Goal: Task Accomplishment & Management: Manage account settings

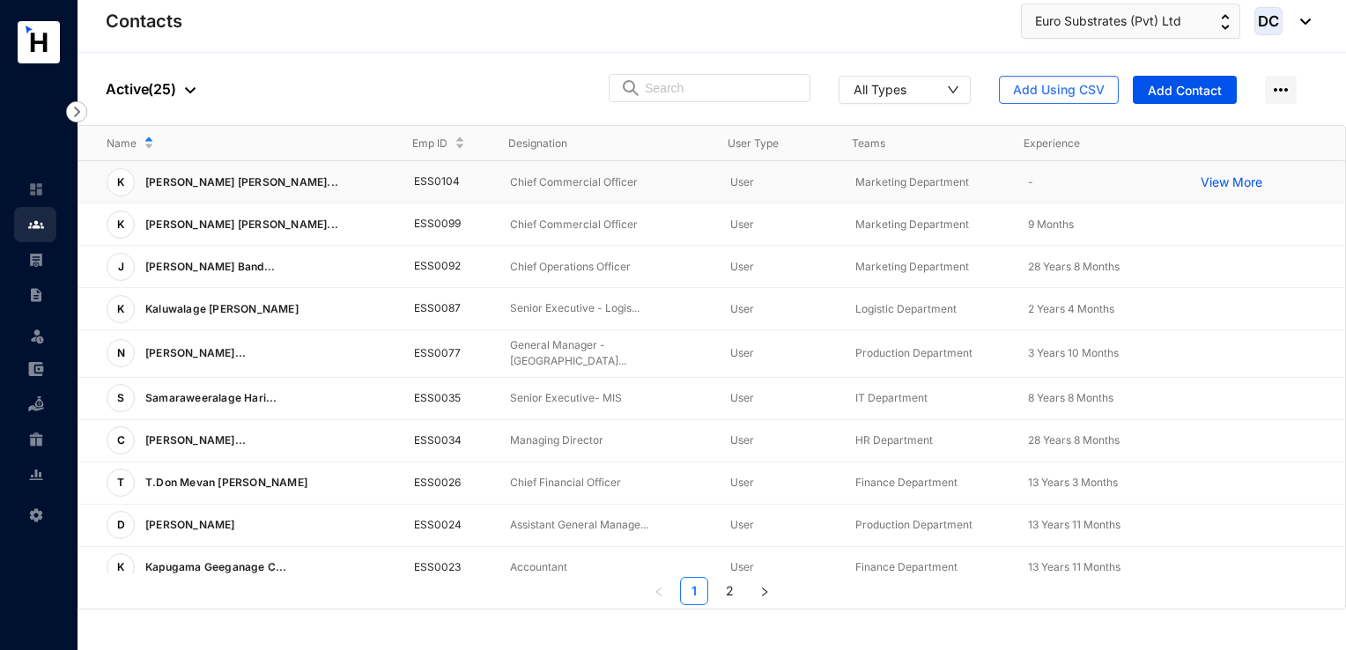
click at [428, 189] on td "ESS0104" at bounding box center [434, 182] width 96 height 42
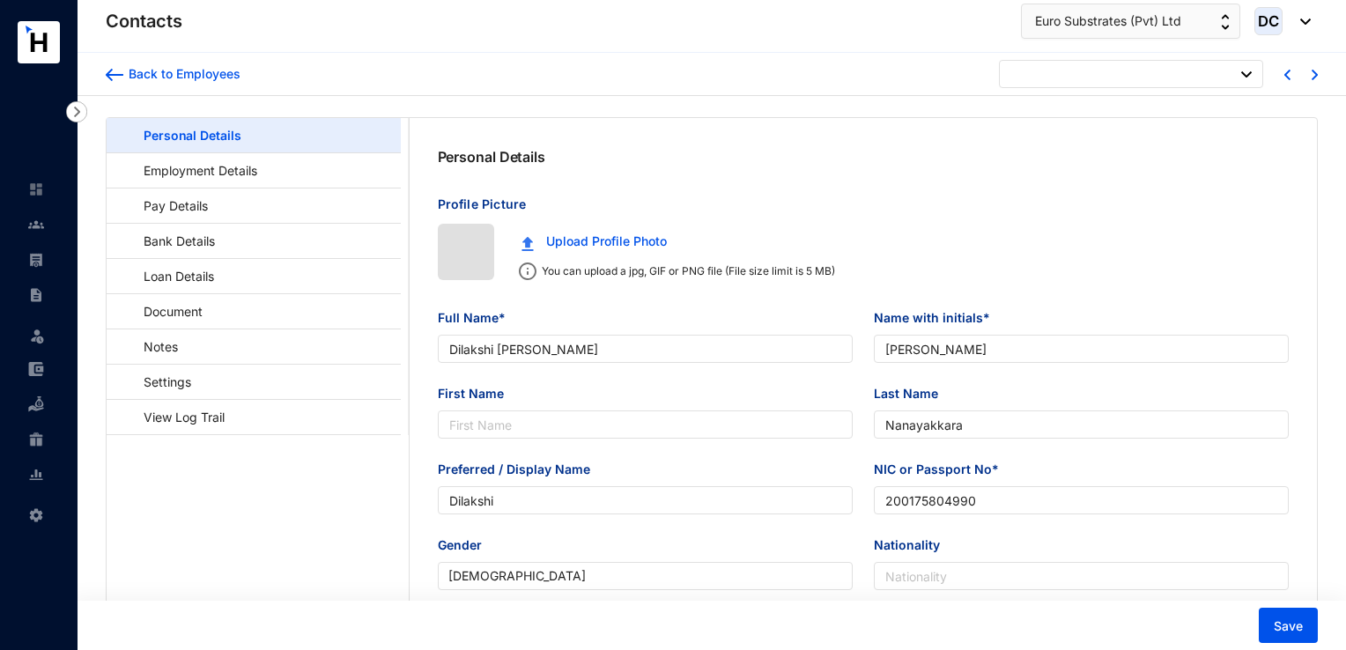
type input "[DATE]"
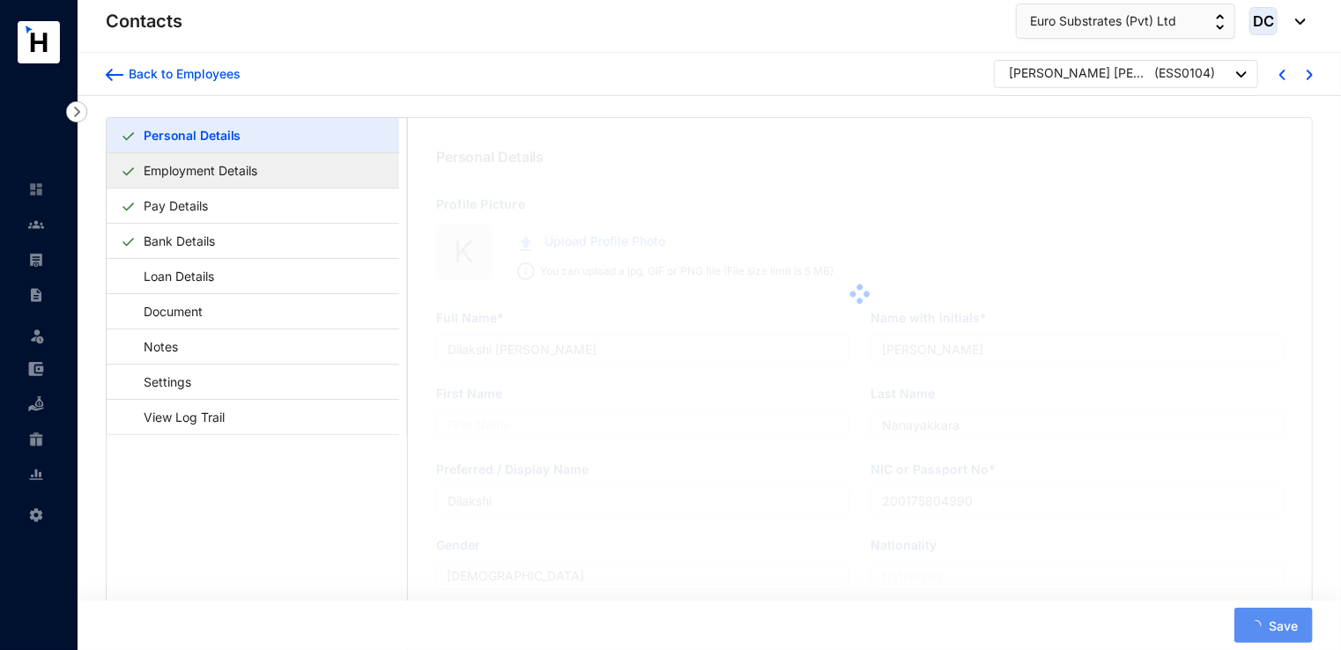
type input "[PERSON_NAME] [PERSON_NAME]"
type input "K F C D Zilva"
type input "Zilwa"
type input "[PERSON_NAME]"
type input "701530098V"
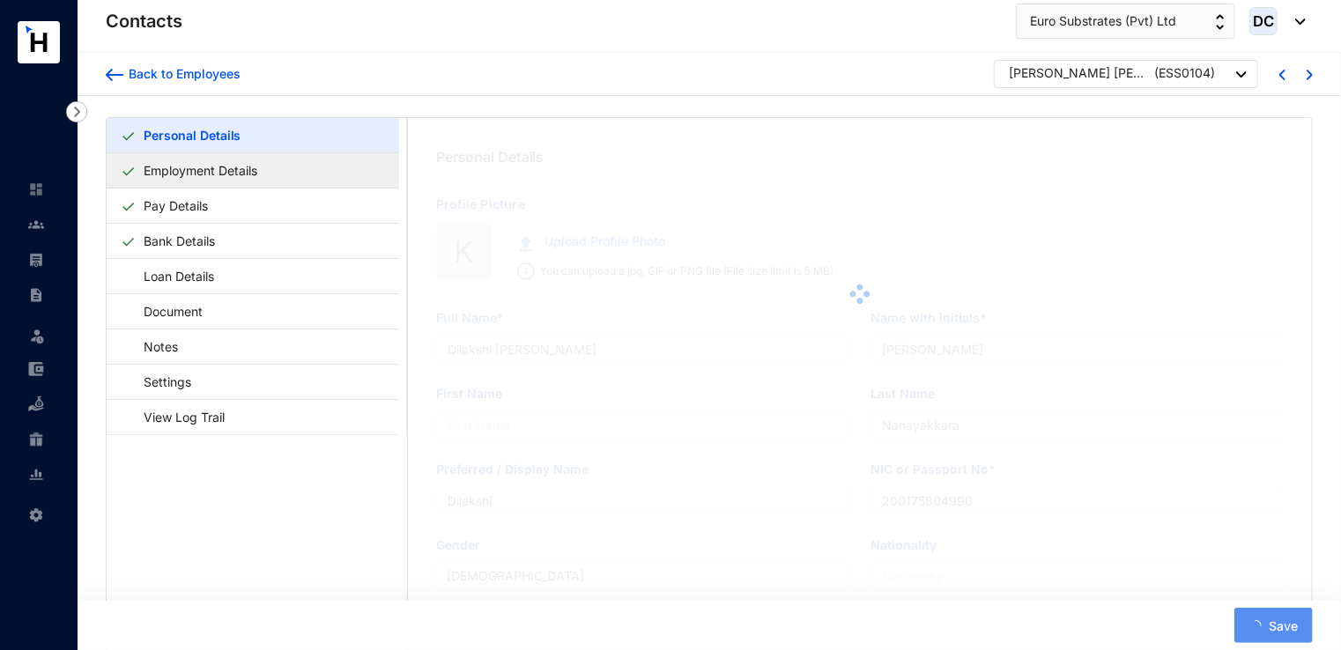
type input "[STREET_ADDRESS]."
type input "[DATE]"
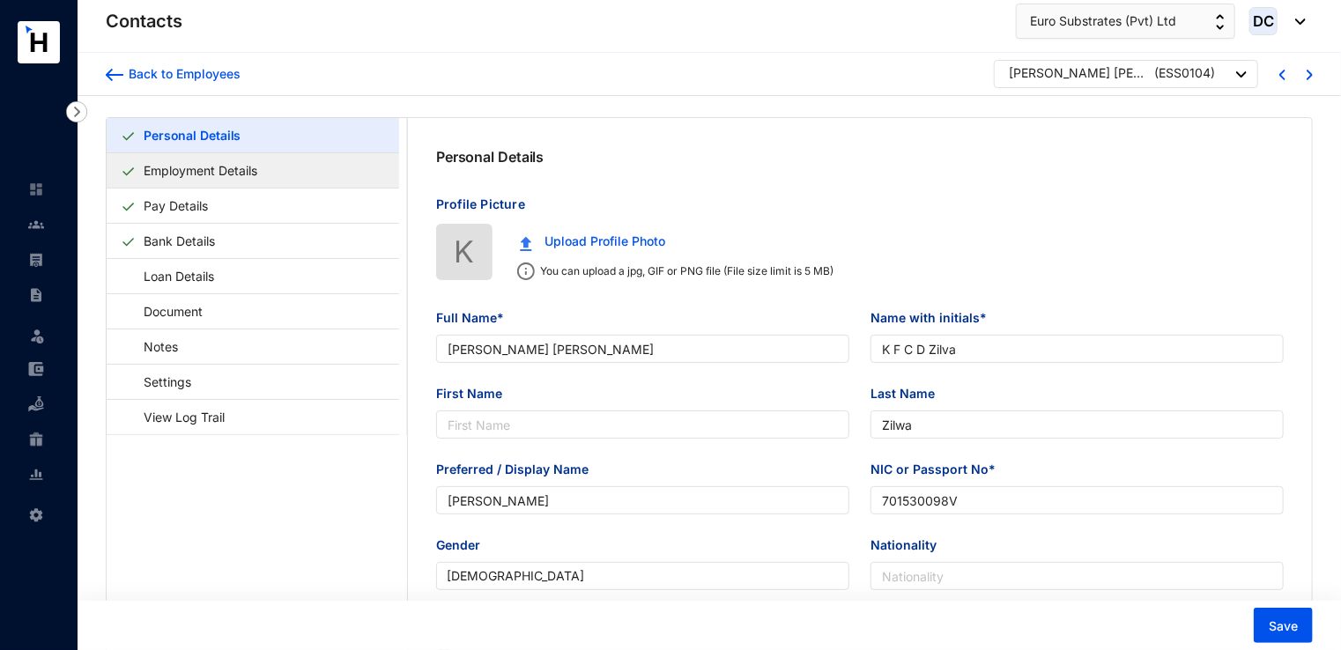
click at [223, 162] on link "Employment Details" at bounding box center [201, 170] width 128 height 36
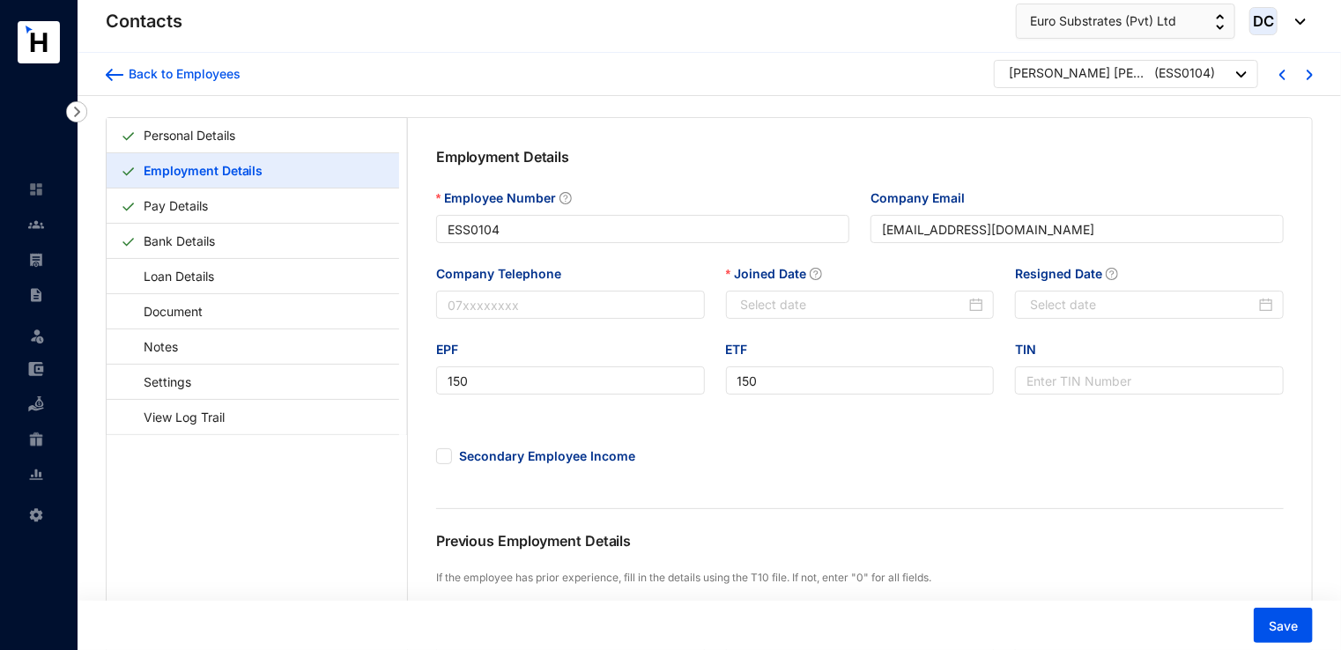
type input "2025-09-01"
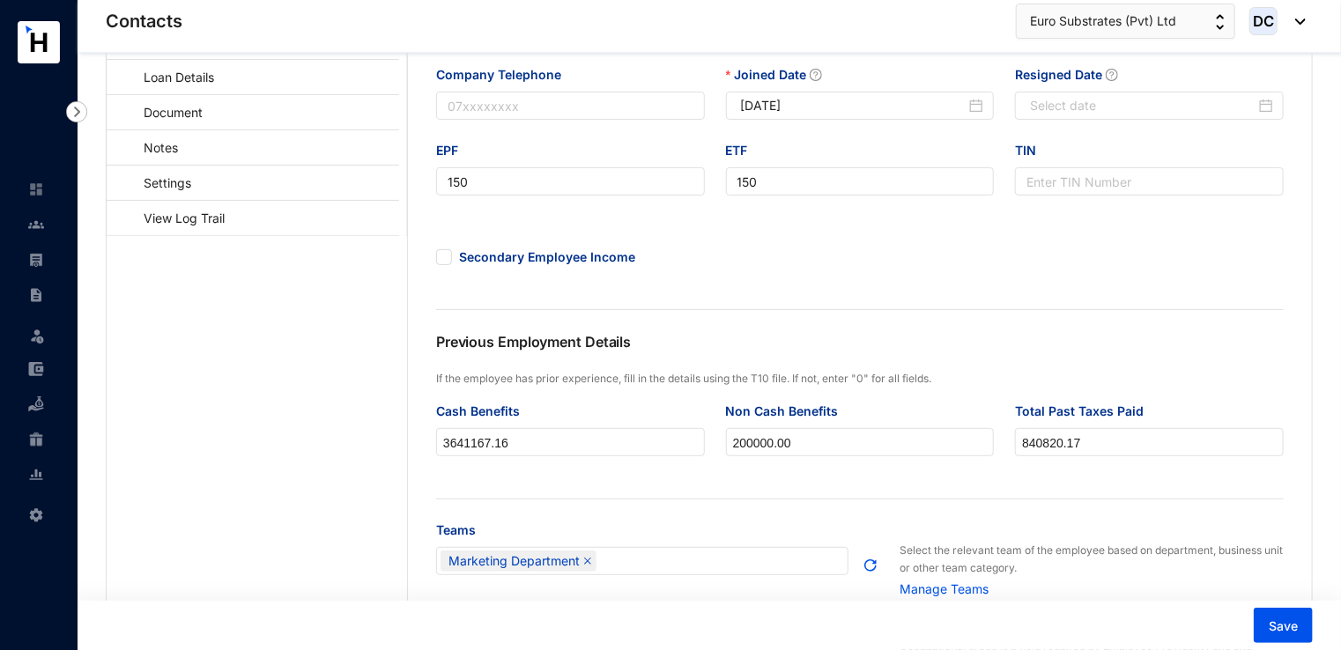
scroll to position [203, 0]
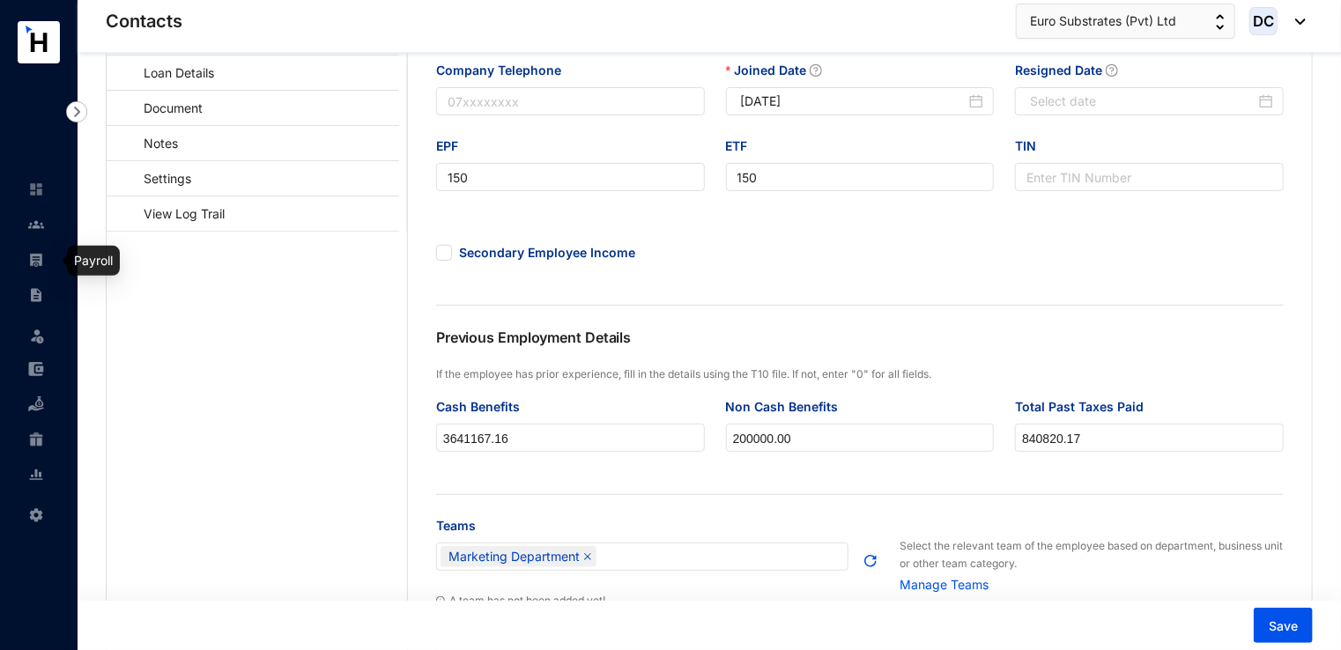
click at [35, 255] on img at bounding box center [36, 260] width 16 height 16
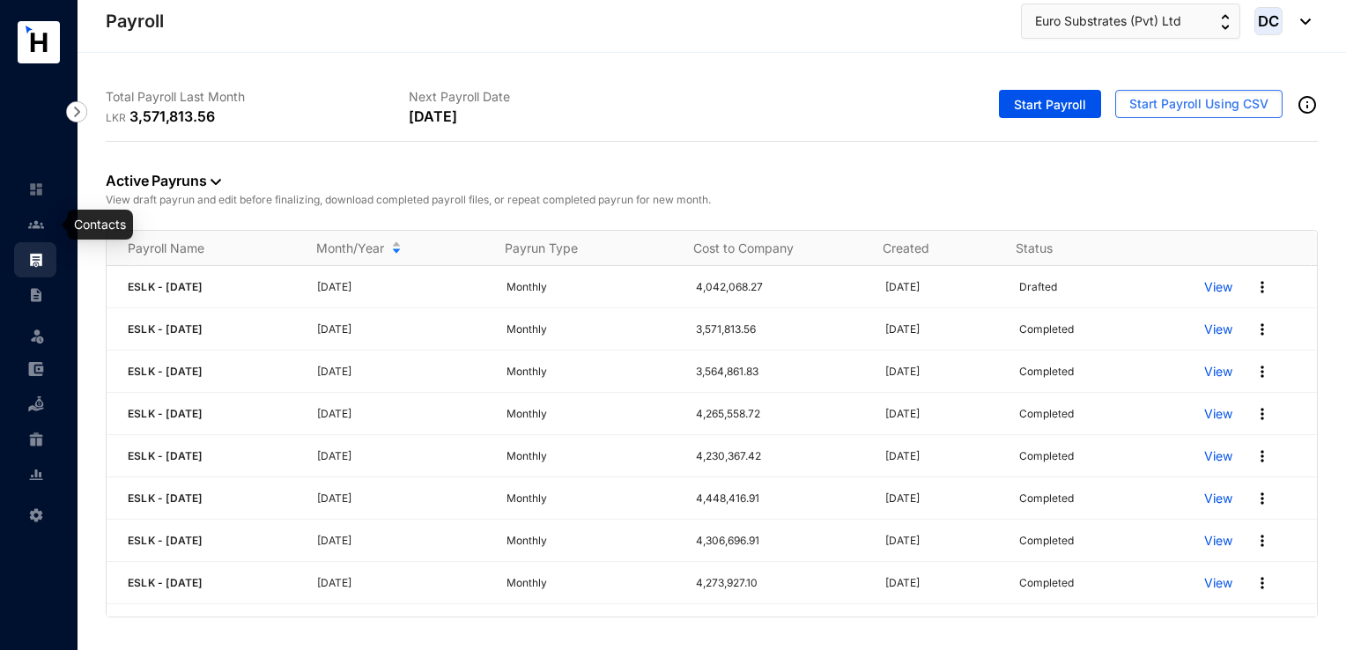
click at [33, 226] on img at bounding box center [36, 225] width 16 height 16
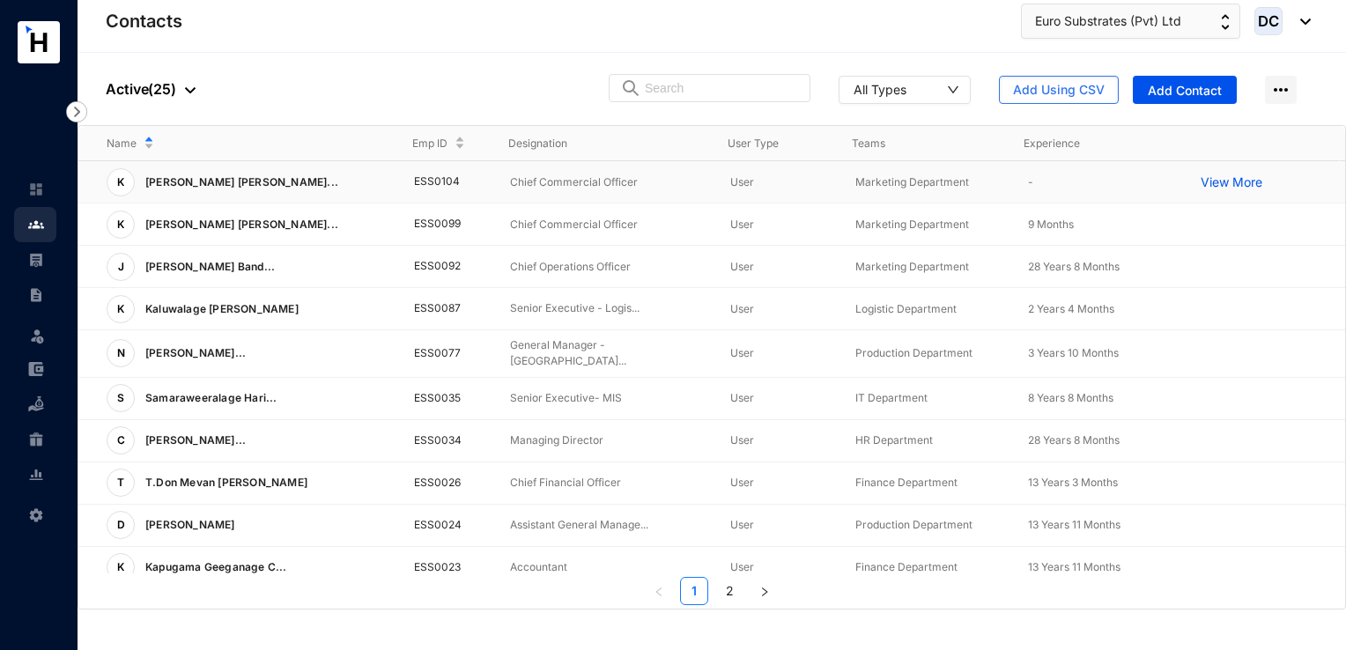
click at [433, 187] on td "ESS0104" at bounding box center [434, 182] width 96 height 42
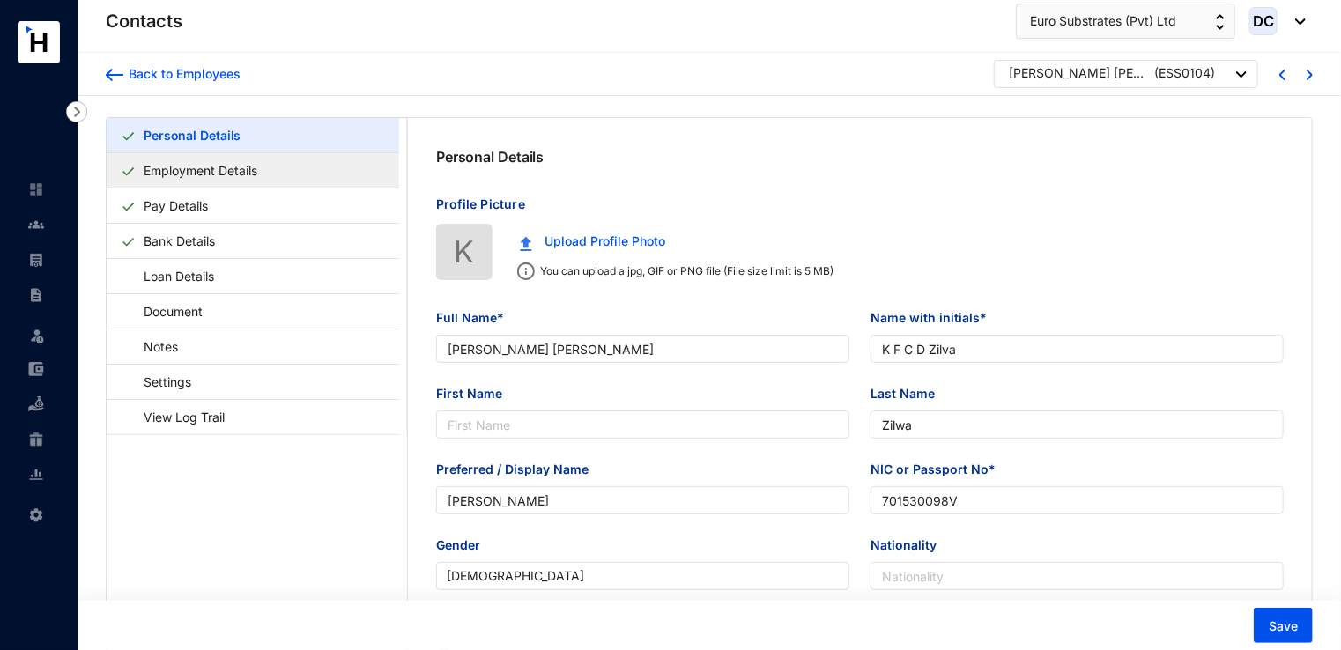
click at [243, 178] on link "Employment Details" at bounding box center [201, 170] width 128 height 36
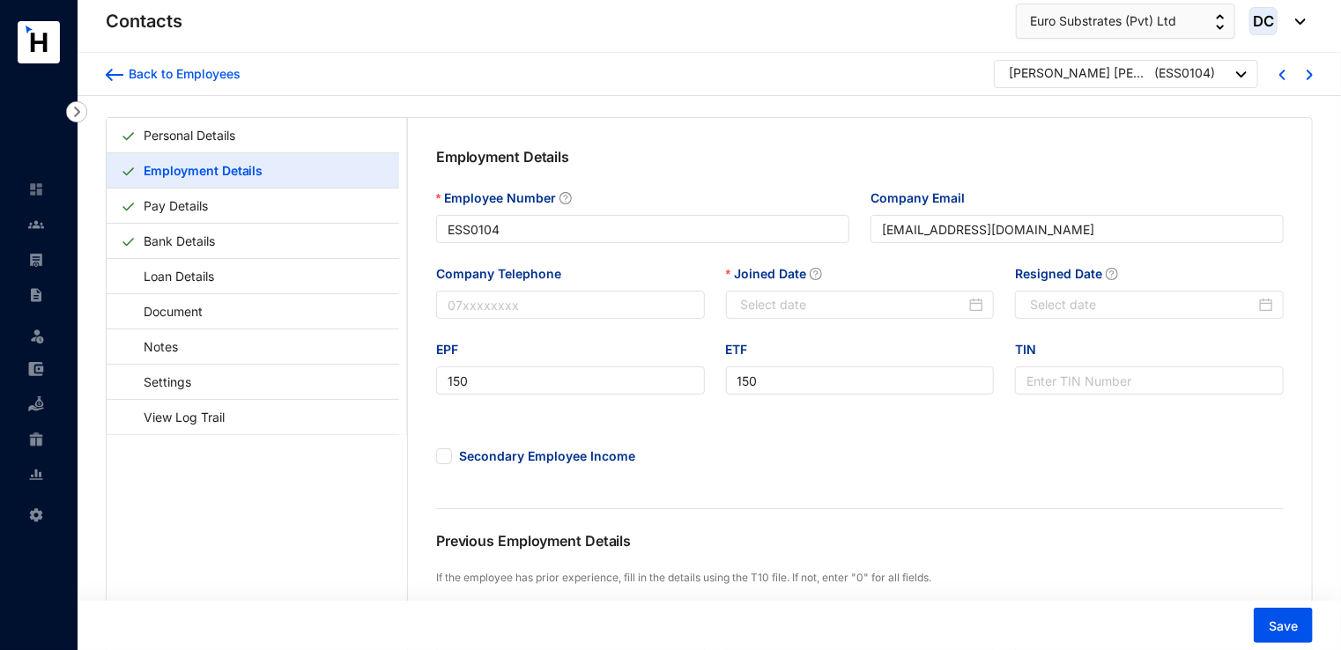
type input "2025-09-01"
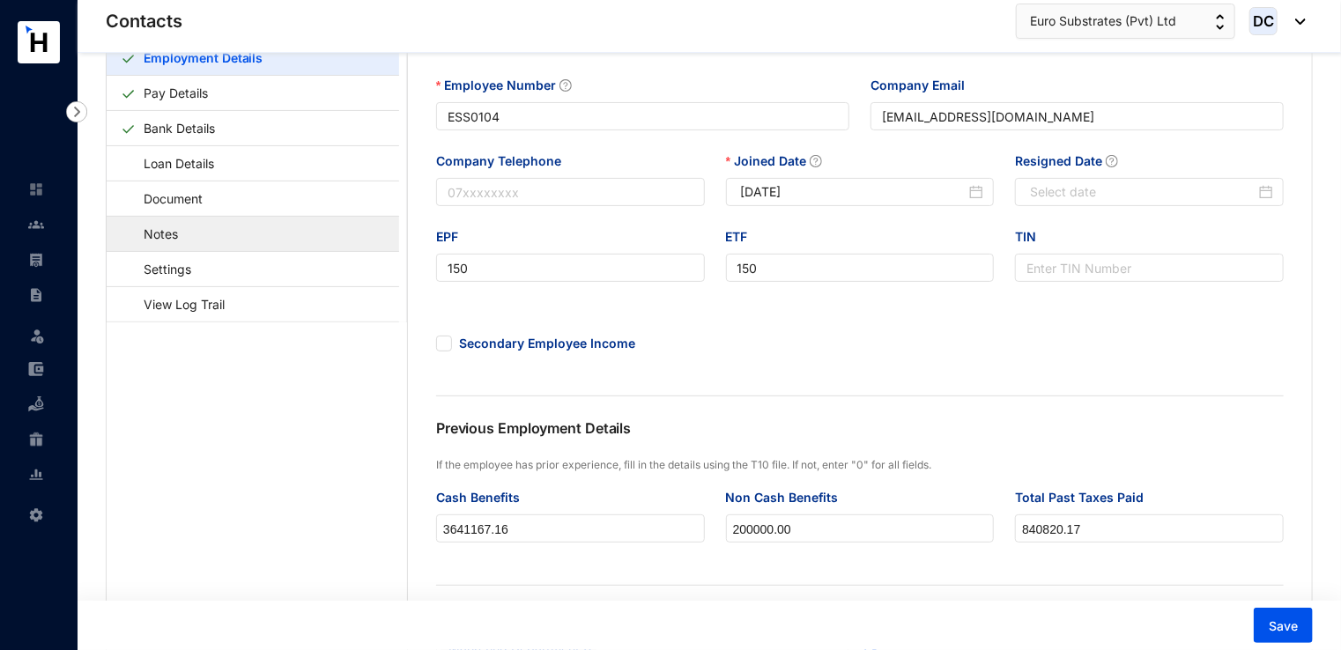
scroll to position [112, 0]
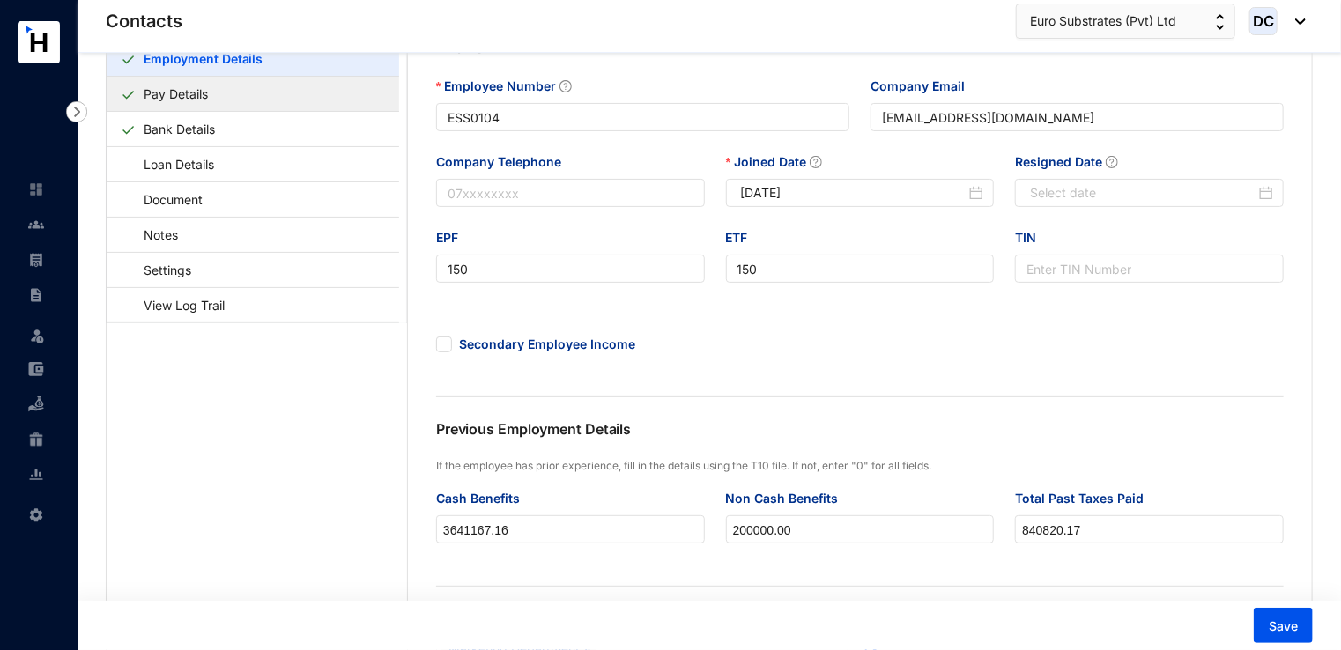
click at [215, 100] on link "Pay Details" at bounding box center [176, 94] width 78 height 36
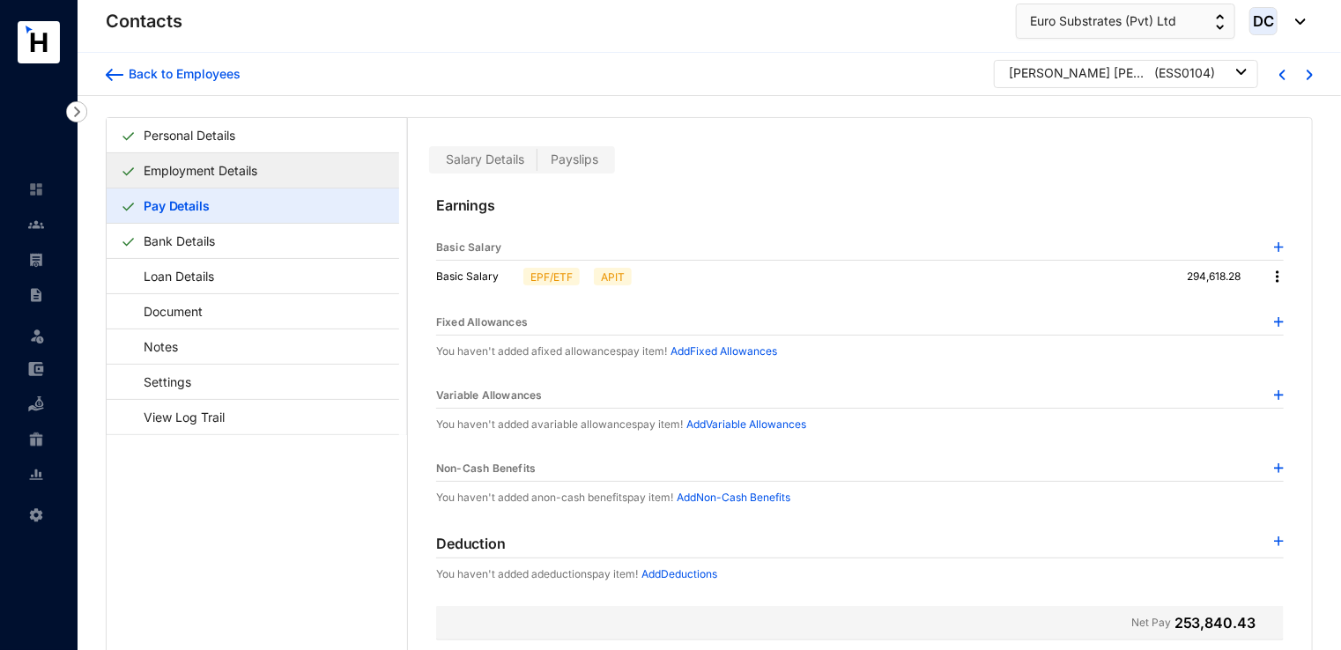
click at [264, 159] on link "Employment Details" at bounding box center [201, 170] width 128 height 36
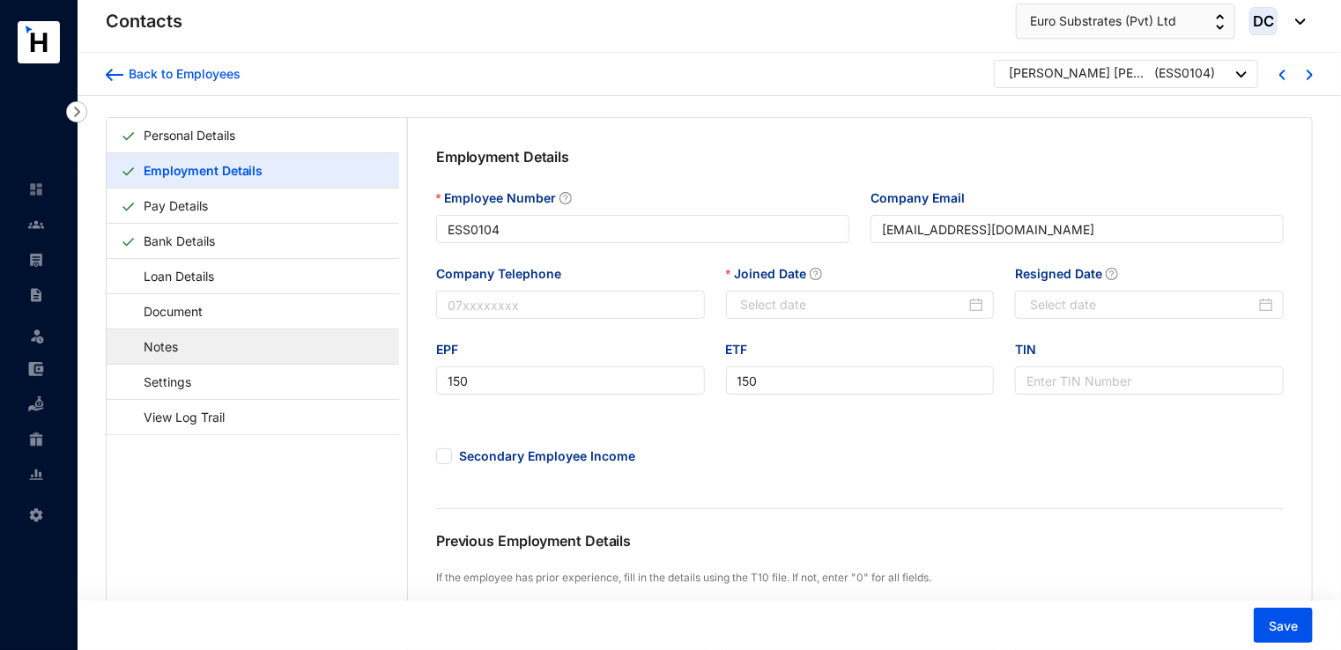
type input "2025-09-01"
click at [28, 220] on link at bounding box center [50, 225] width 44 height 18
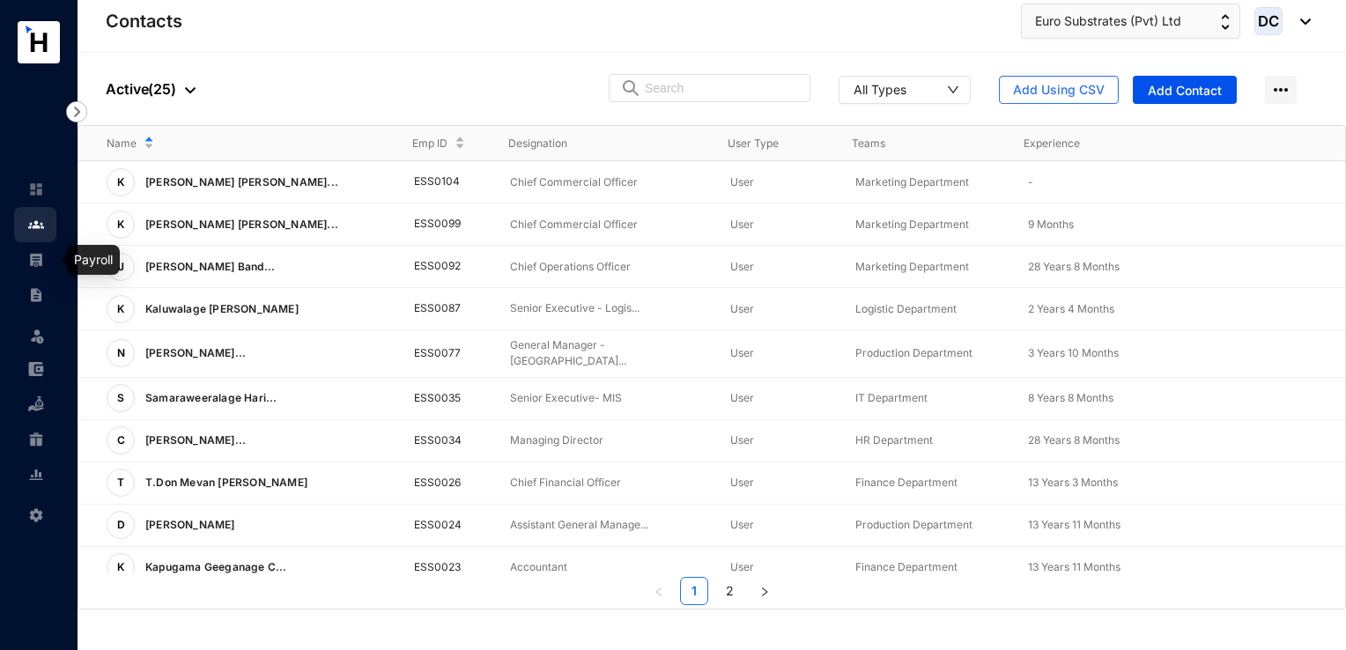
click at [28, 255] on link at bounding box center [50, 260] width 44 height 18
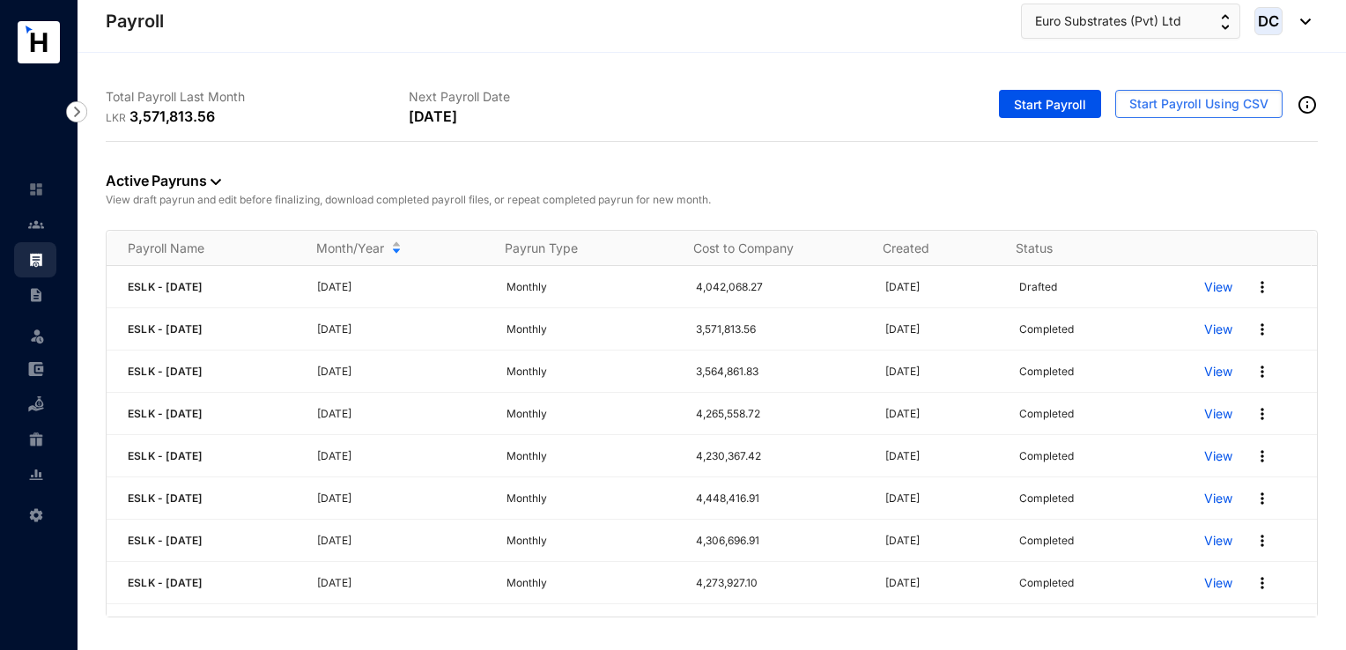
click at [1216, 288] on p "View" at bounding box center [1218, 287] width 28 height 18
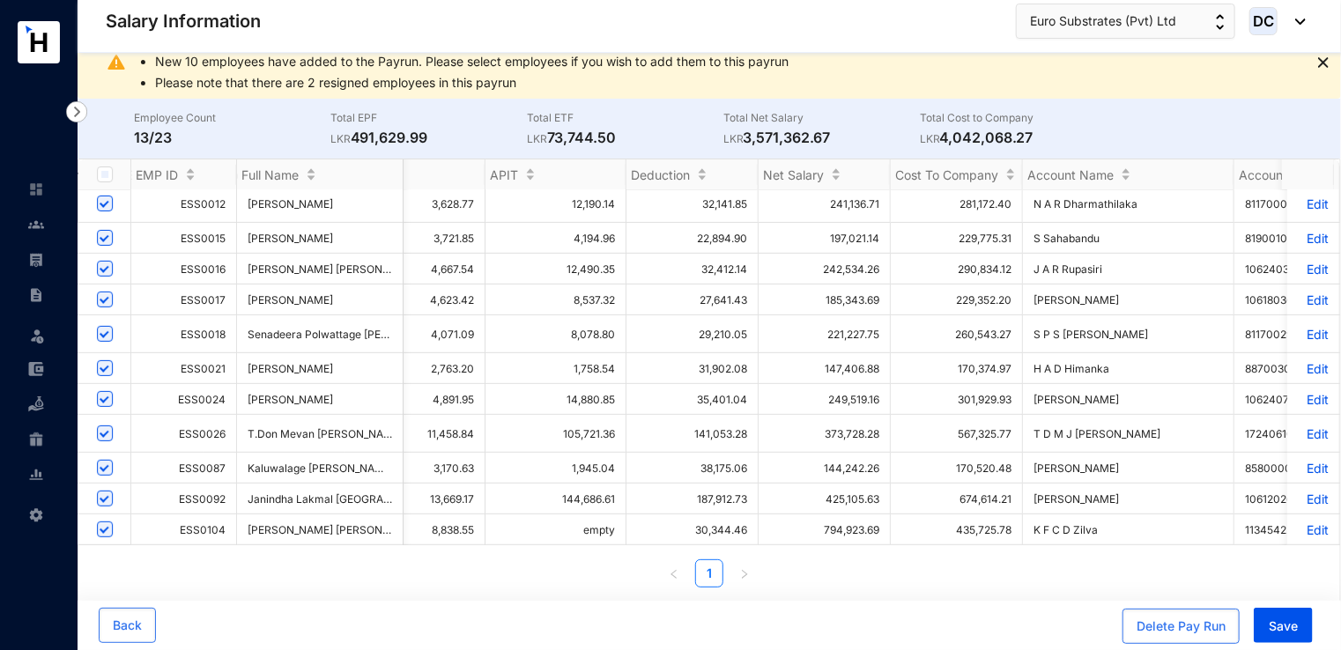
click at [843, 516] on td "794,923.69" at bounding box center [824, 529] width 132 height 31
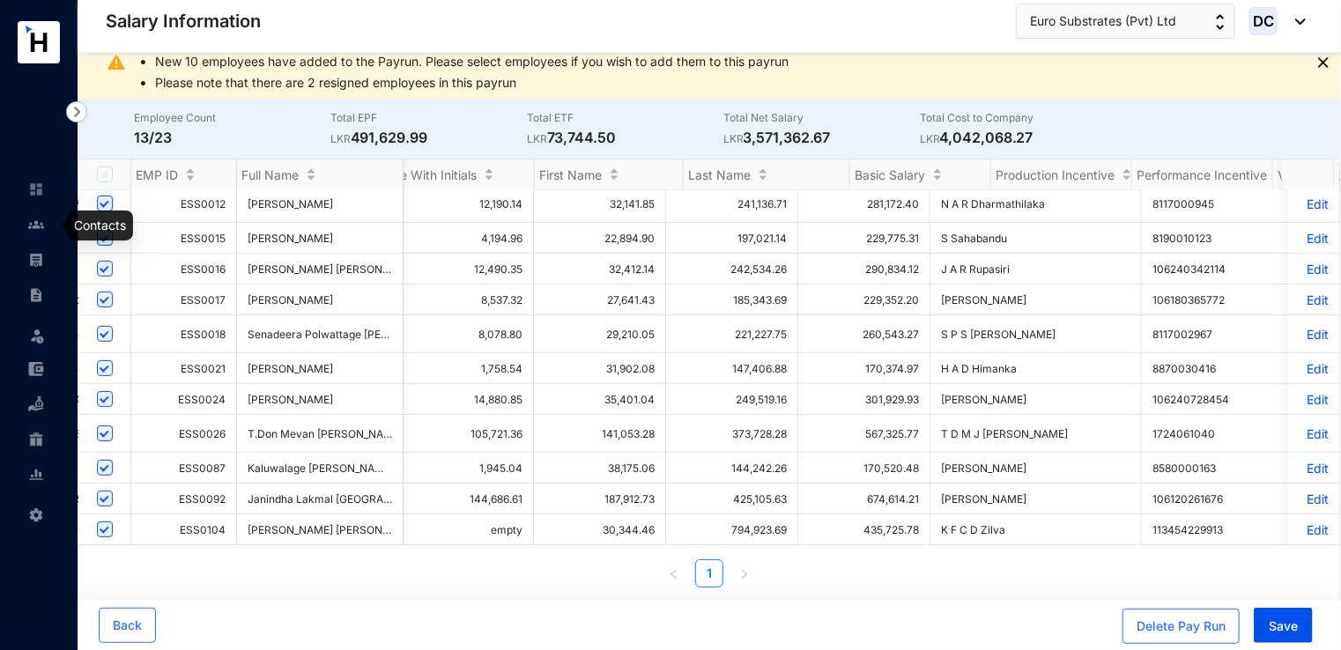
click at [34, 230] on img at bounding box center [36, 225] width 16 height 16
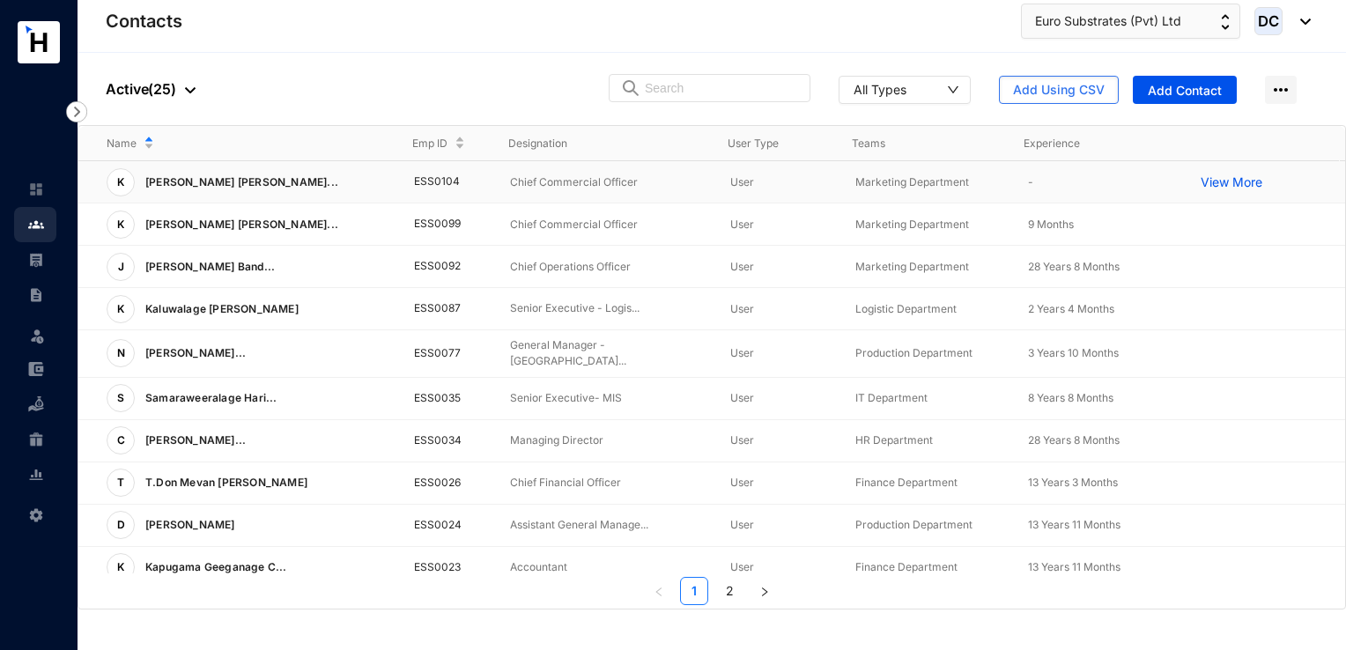
click at [532, 176] on p "Chief Commercial Officer" at bounding box center [606, 183] width 193 height 18
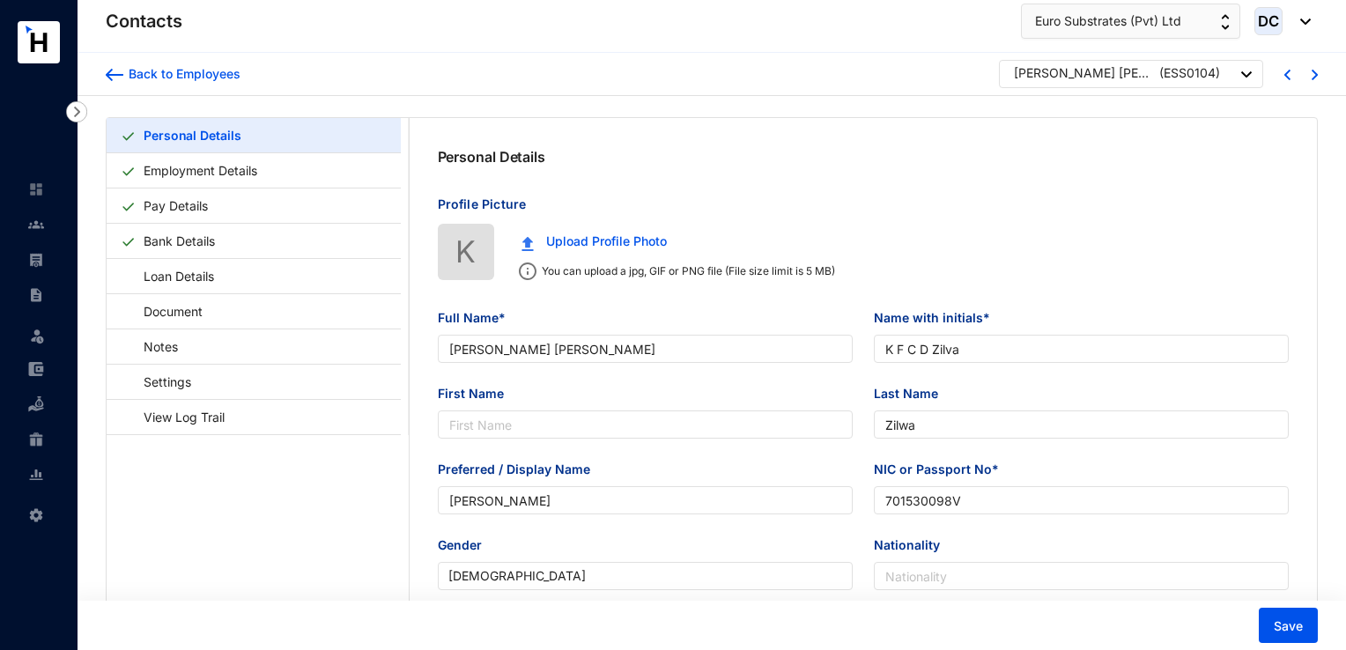
type input "[DATE]"
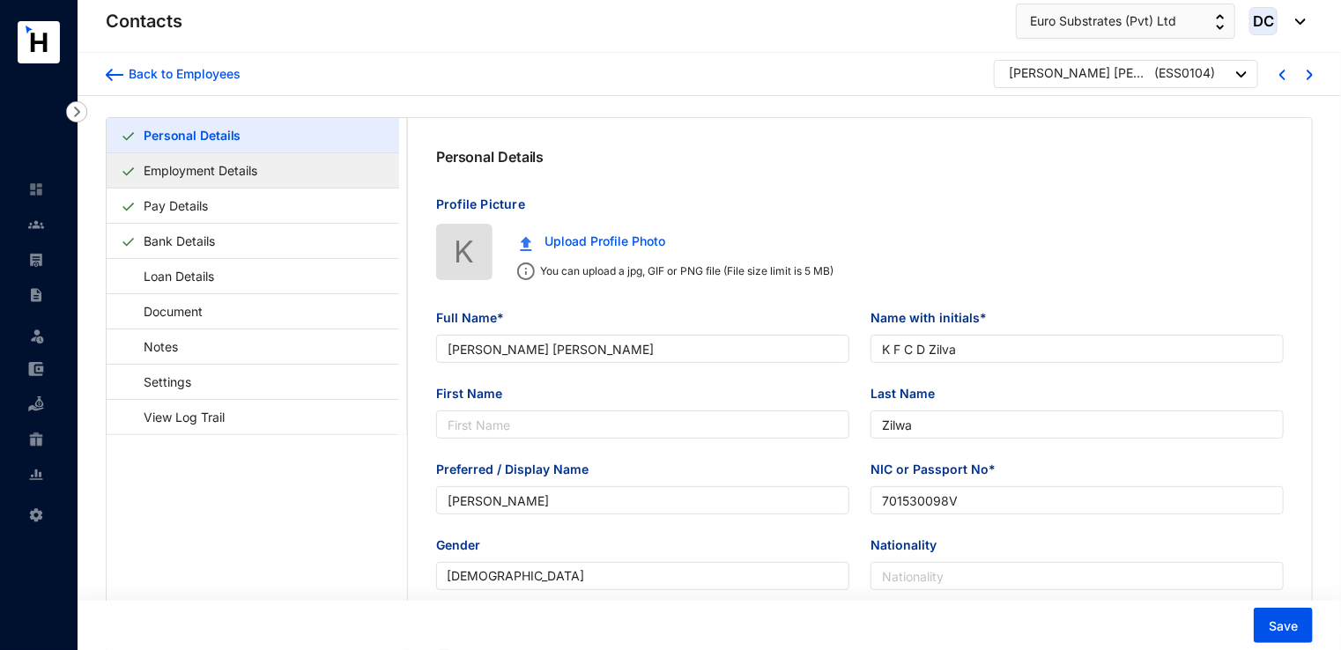
click at [200, 176] on link "Employment Details" at bounding box center [201, 170] width 128 height 36
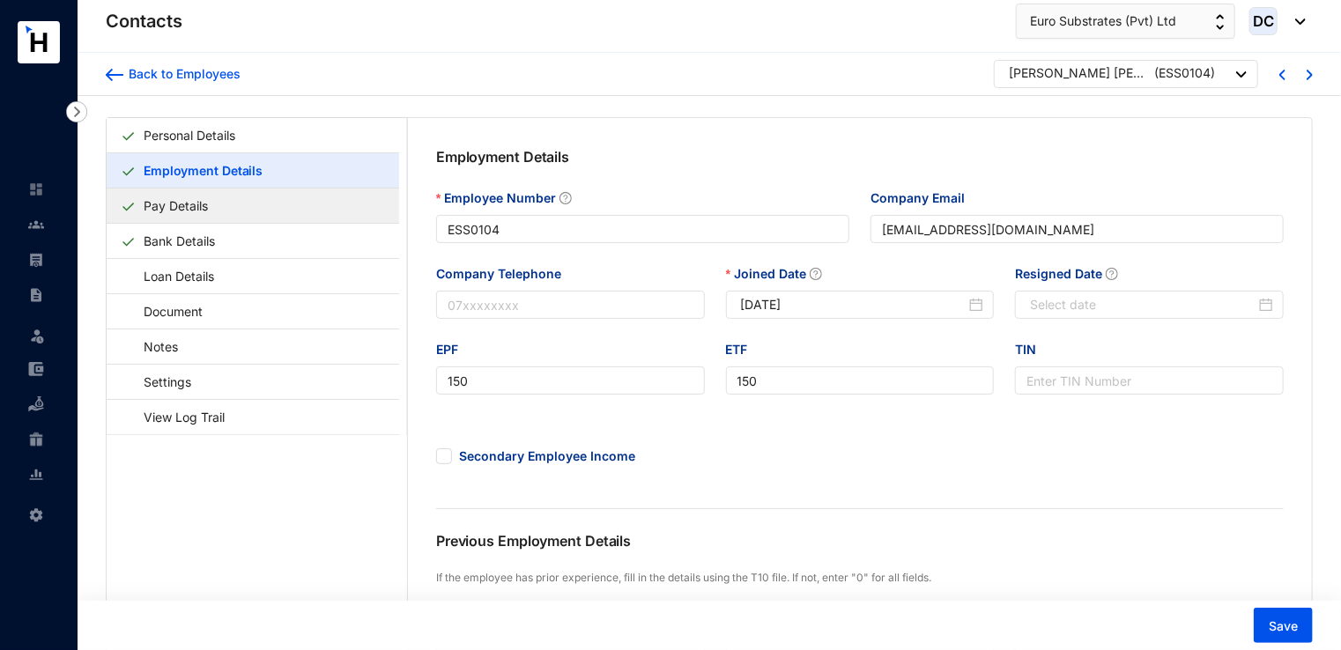
click at [182, 198] on link "Pay Details" at bounding box center [176, 206] width 78 height 36
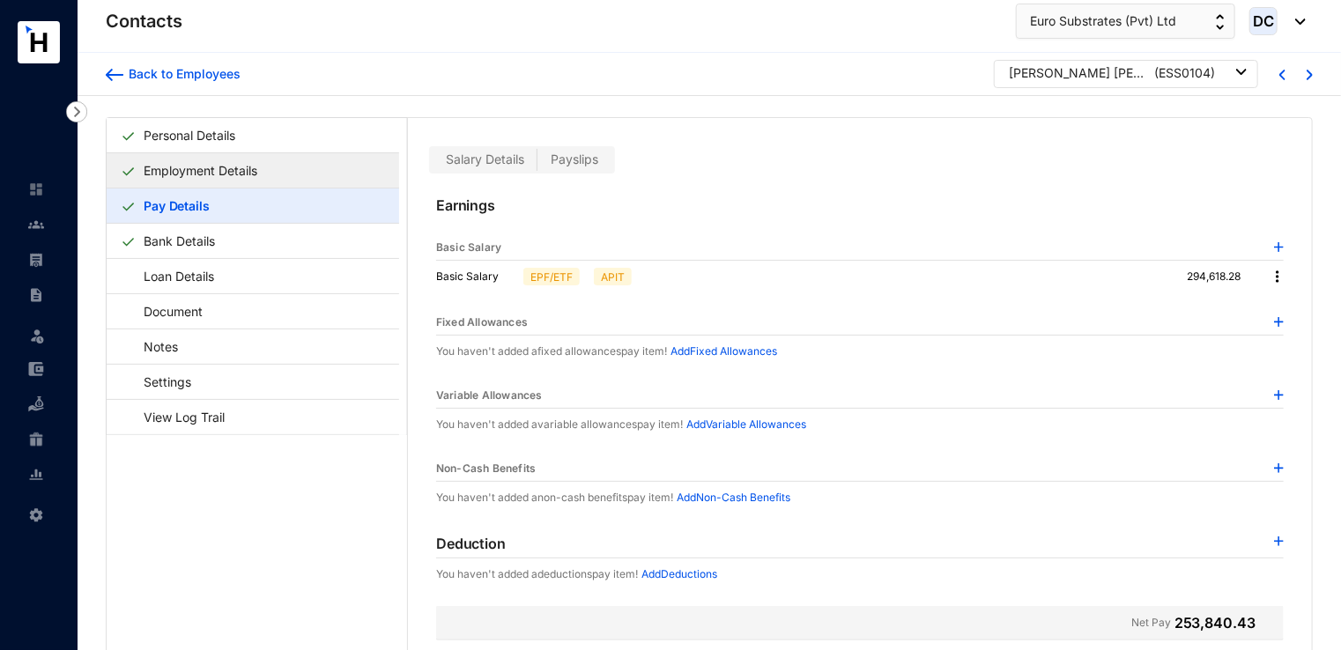
click at [167, 179] on link "Employment Details" at bounding box center [201, 170] width 128 height 36
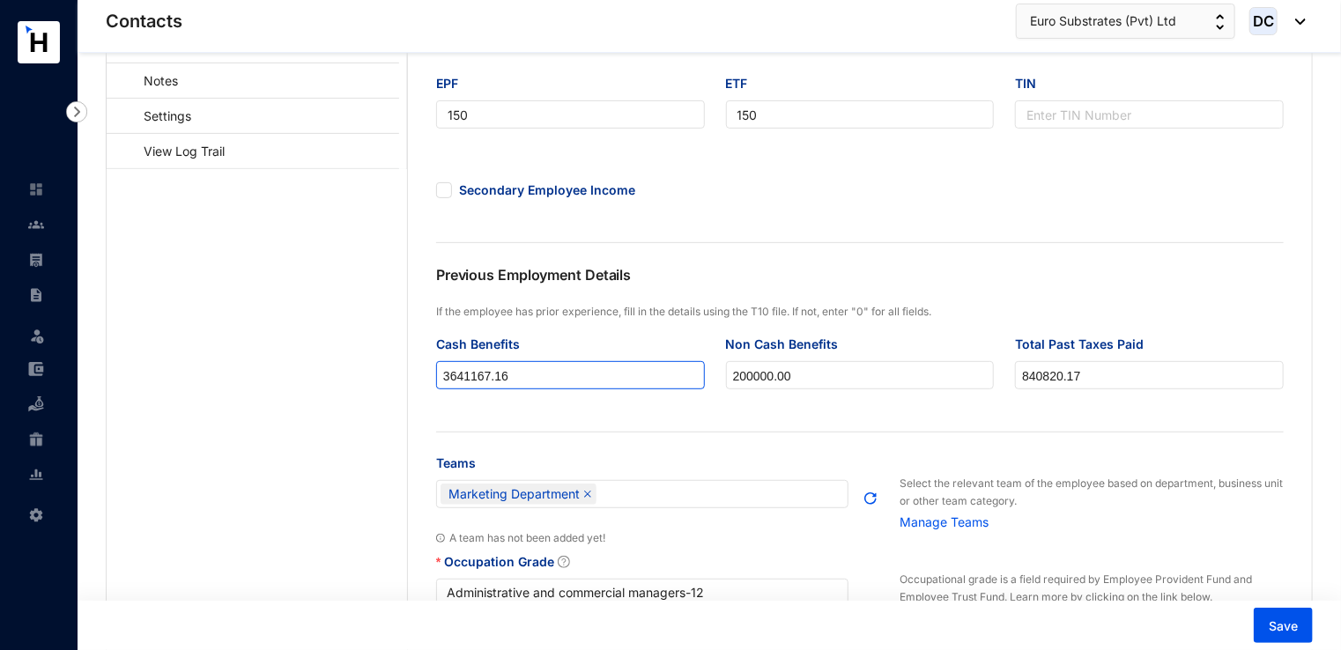
scroll to position [259, 0]
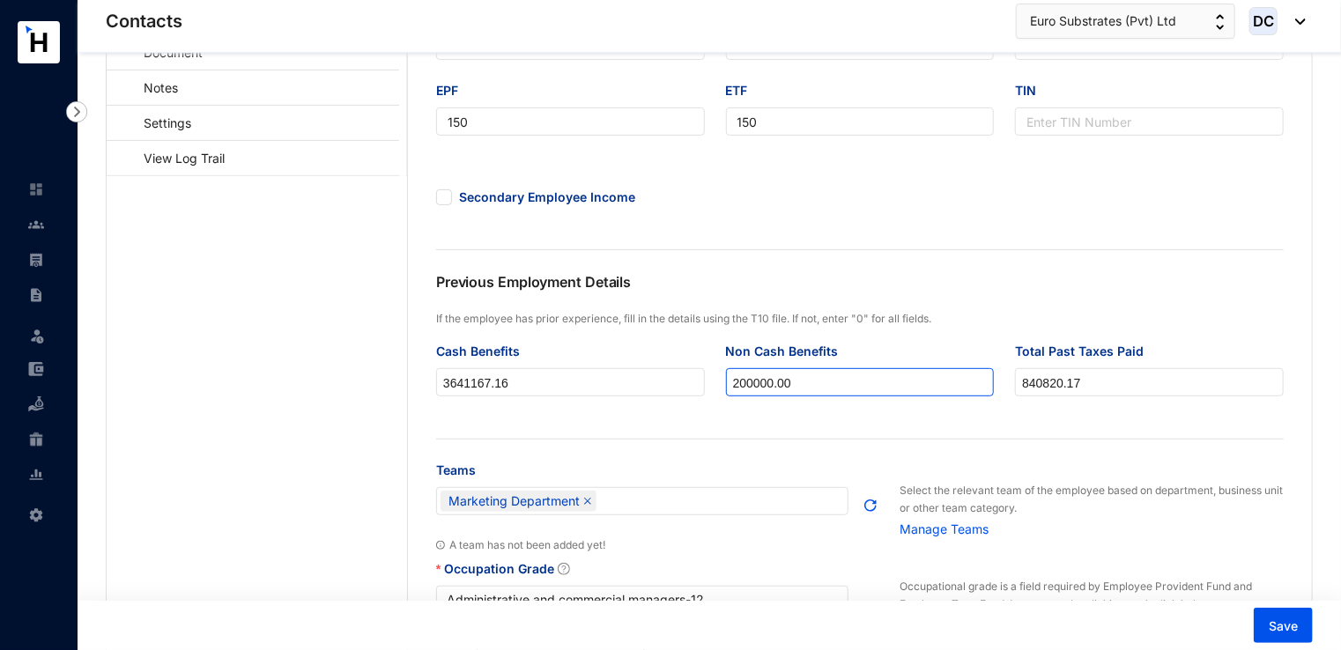
click at [751, 388] on input "200000.00" at bounding box center [860, 383] width 267 height 28
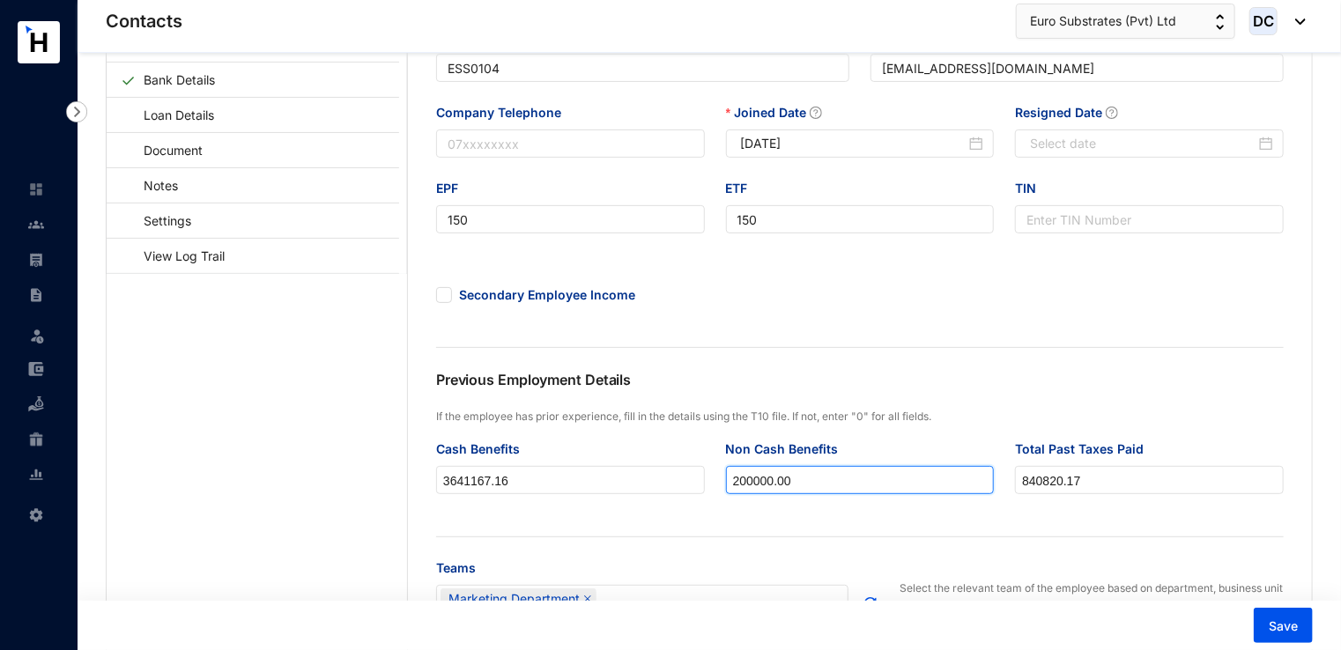
scroll to position [180, 0]
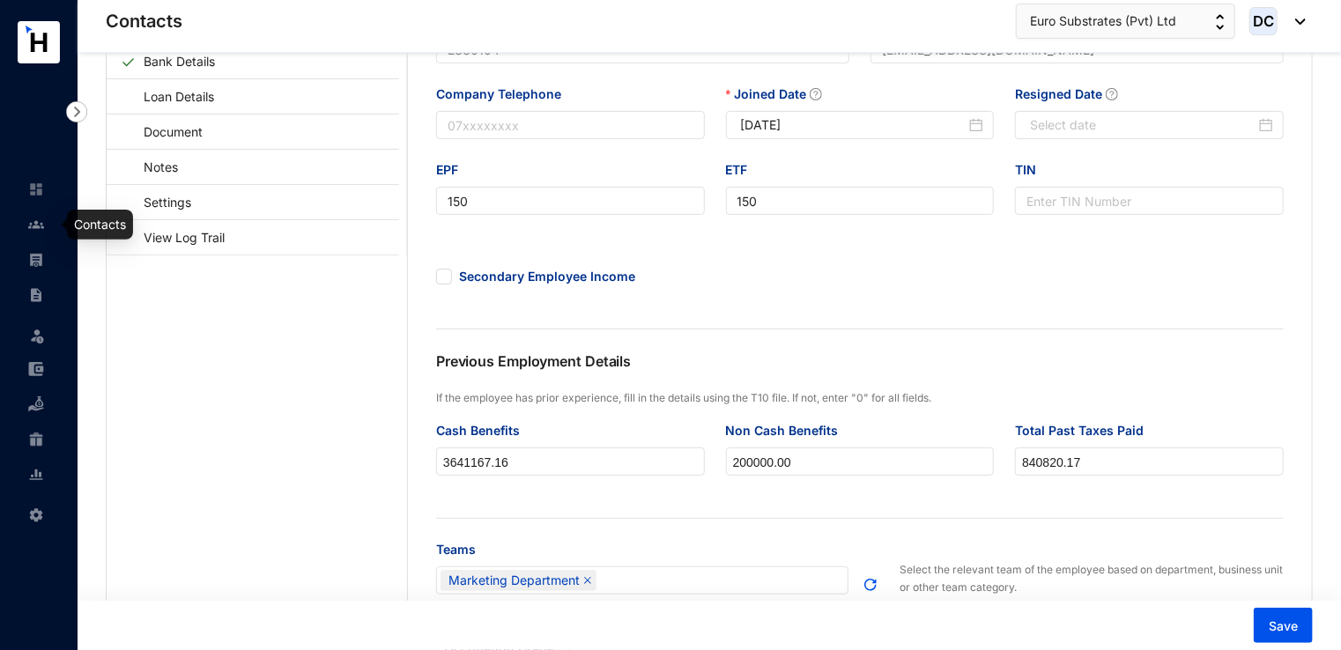
click at [40, 220] on img at bounding box center [36, 225] width 16 height 16
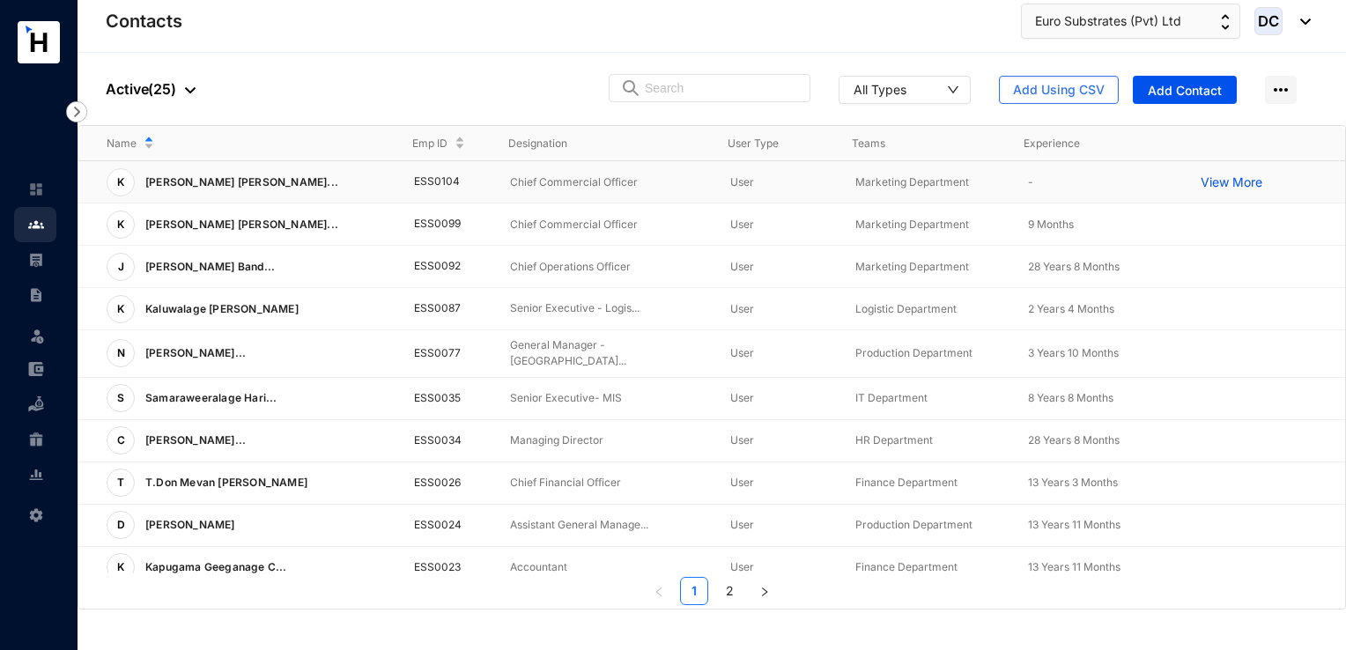
click at [1205, 178] on p "View More" at bounding box center [1236, 183] width 70 height 18
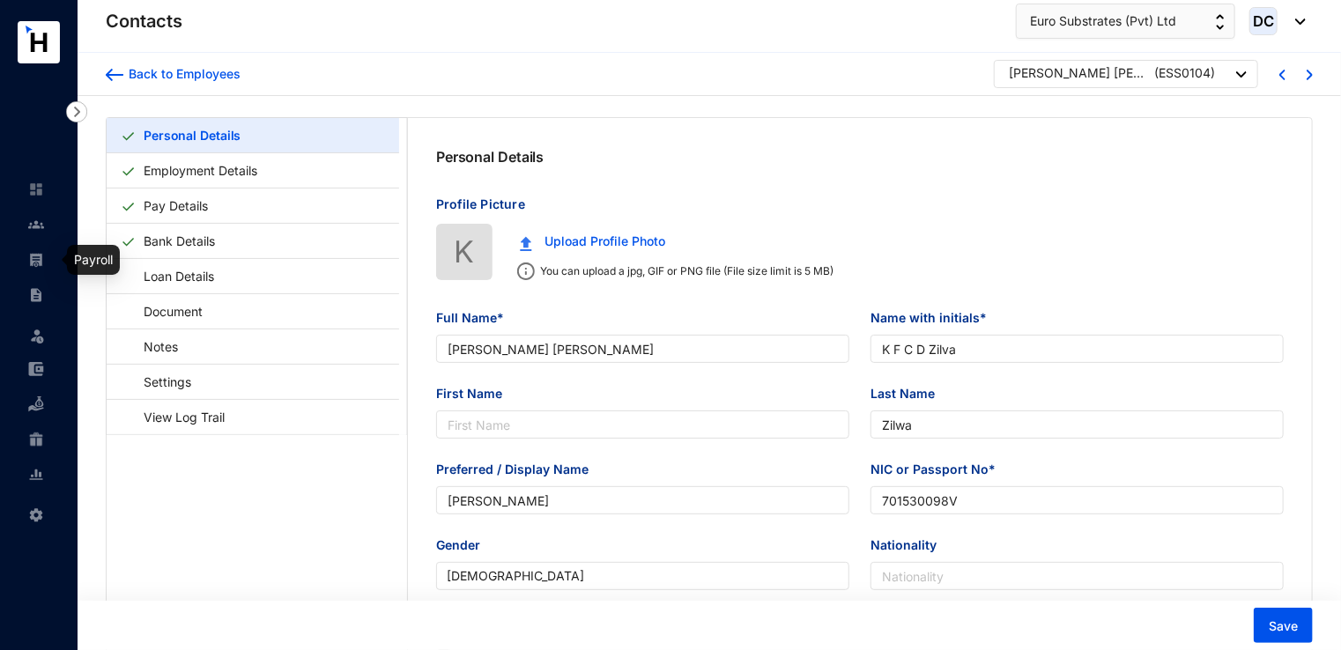
click at [34, 263] on img at bounding box center [36, 260] width 16 height 16
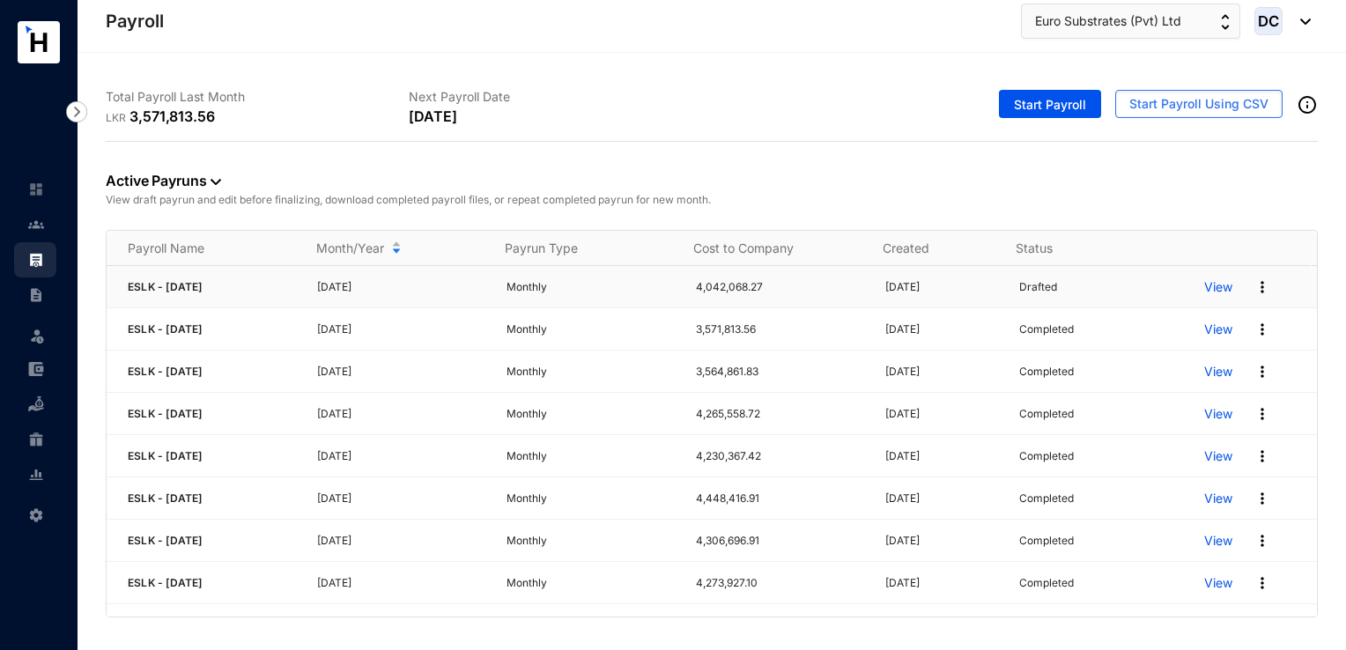
click at [1204, 290] on p "View" at bounding box center [1218, 287] width 28 height 18
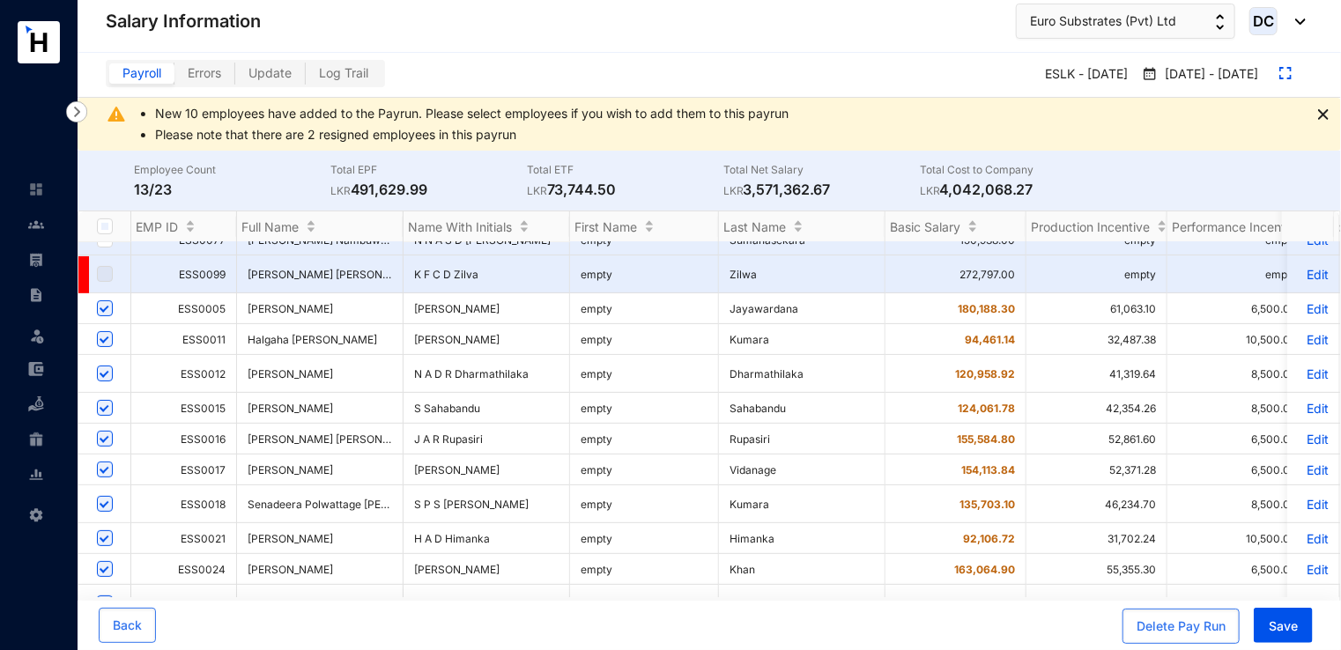
scroll to position [385, 0]
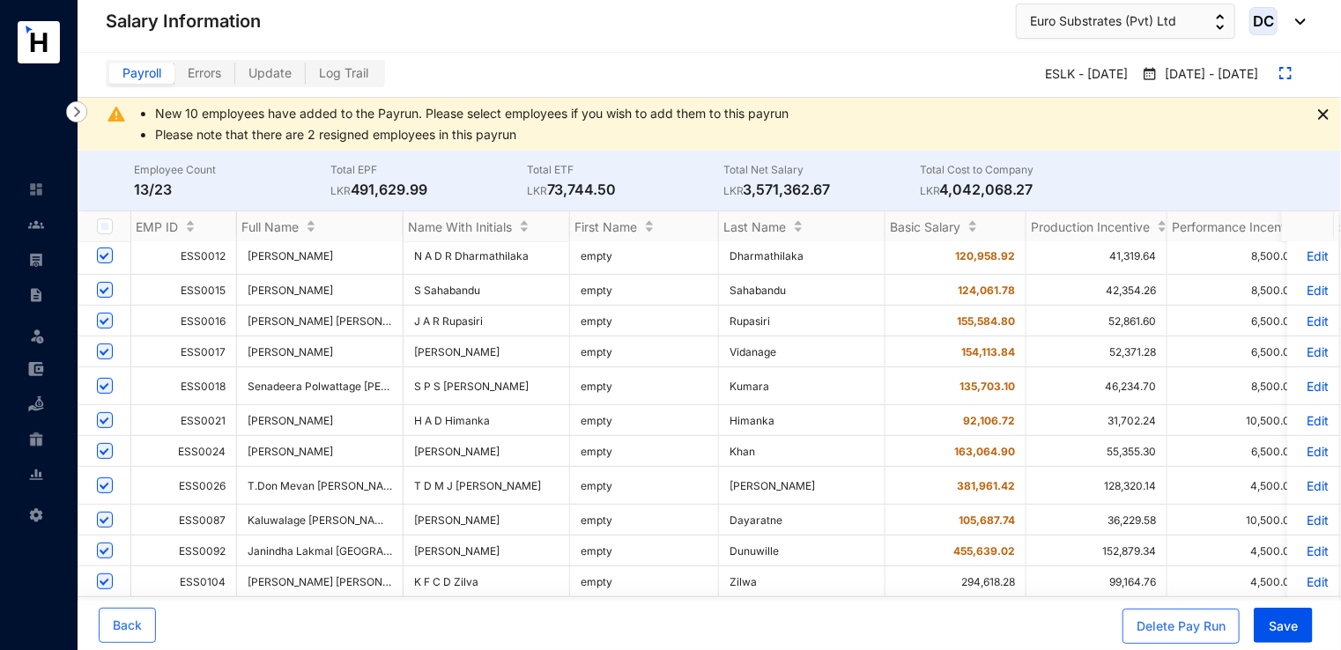
click at [1298, 574] on p "Edit" at bounding box center [1313, 581] width 31 height 15
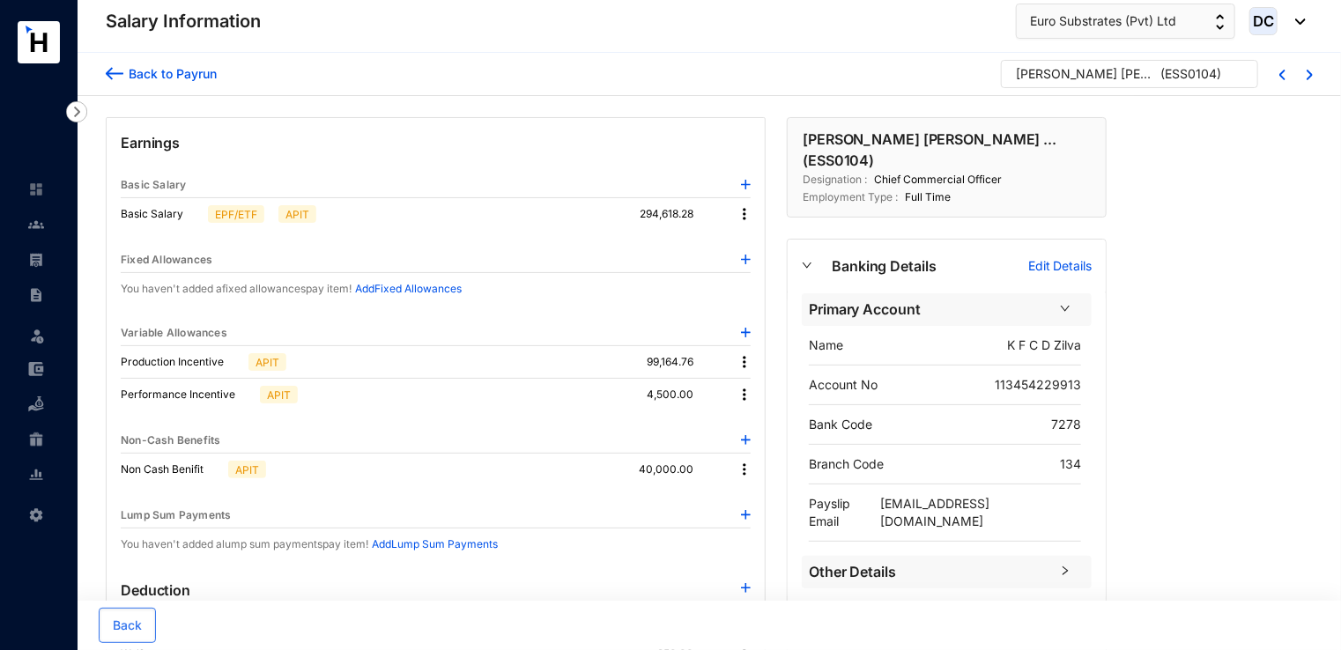
click at [1202, 73] on p "( ESS0104 )" at bounding box center [1190, 78] width 61 height 26
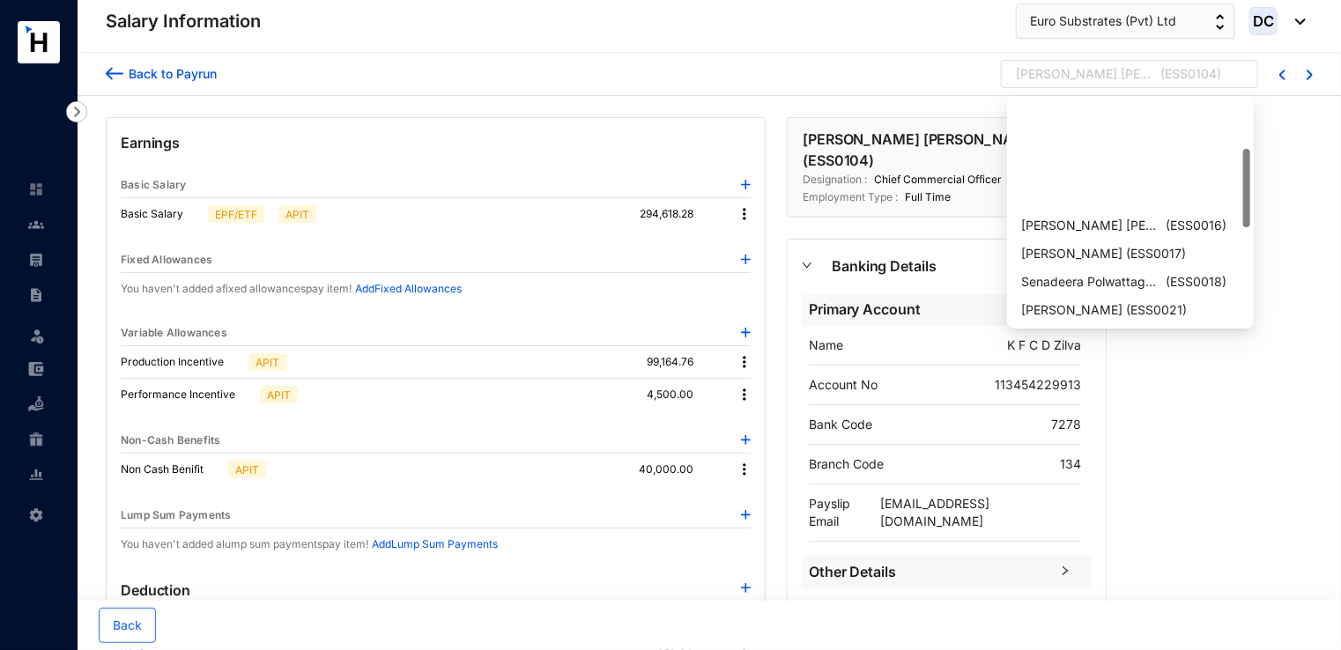
scroll to position [141, 0]
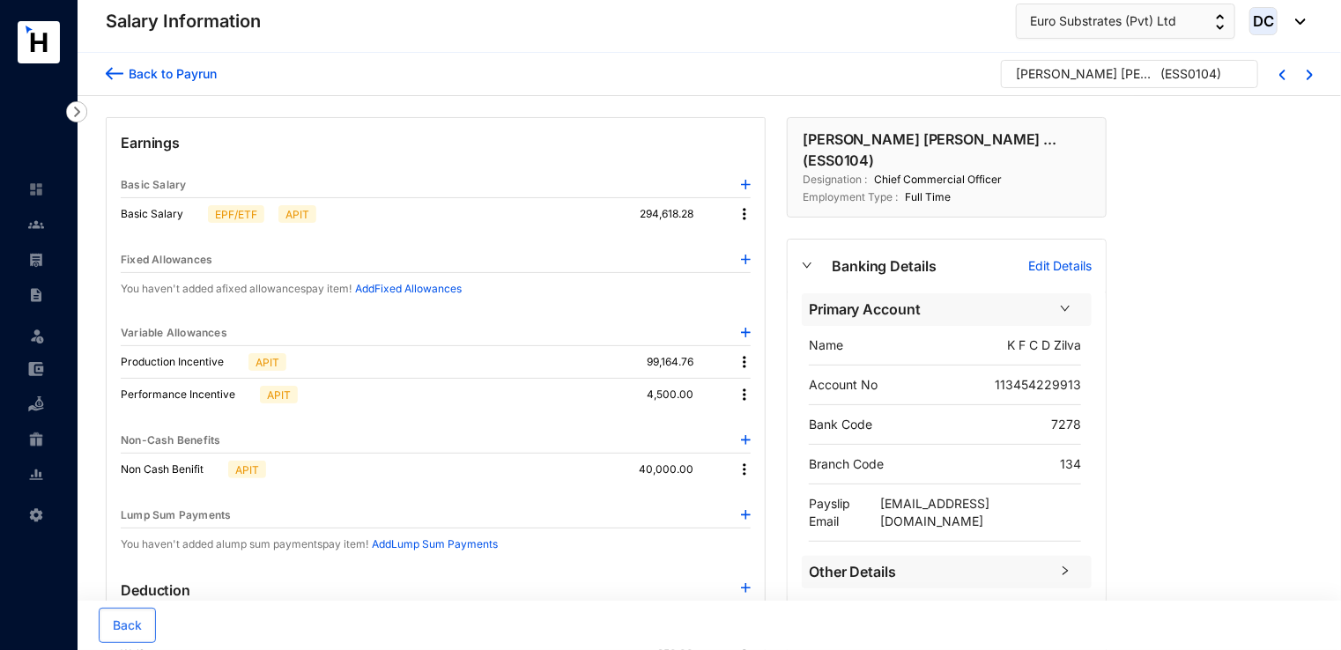
click at [1237, 403] on div "Back to Payrun Keith Franklin Christopher ... ( ESS0104 ) Earnings Basic Salary…" at bounding box center [709, 581] width 1263 height 1057
click at [1282, 82] on div "Keith Franklin Christopher ... ( ESS0104 )" at bounding box center [1157, 74] width 312 height 28
click at [1285, 76] on div at bounding box center [1298, 74] width 27 height 14
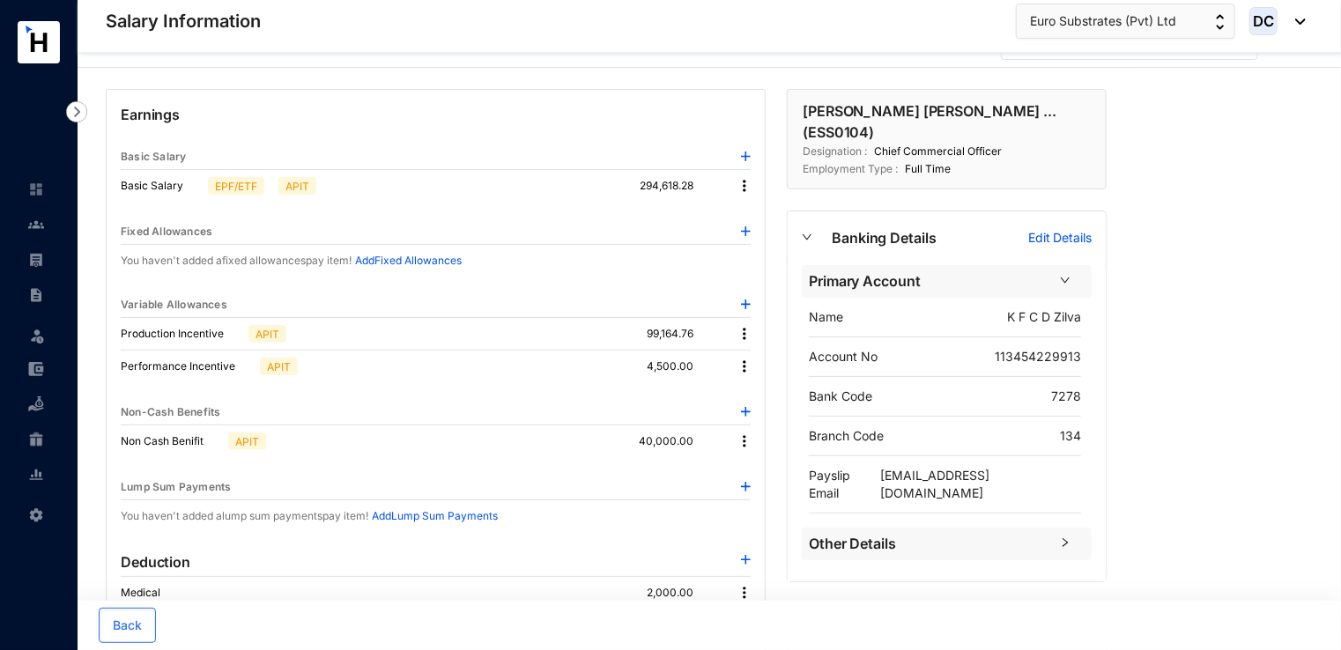
scroll to position [0, 0]
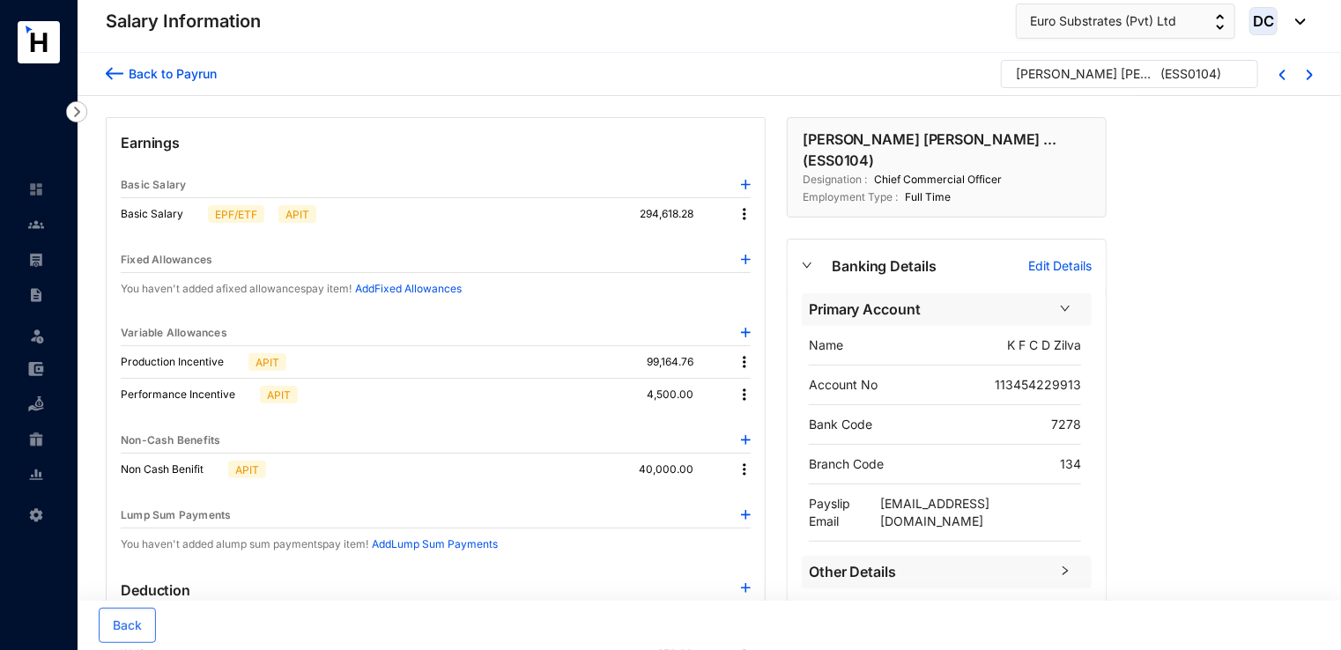
click at [171, 78] on div "Back to Payrun" at bounding box center [169, 73] width 93 height 18
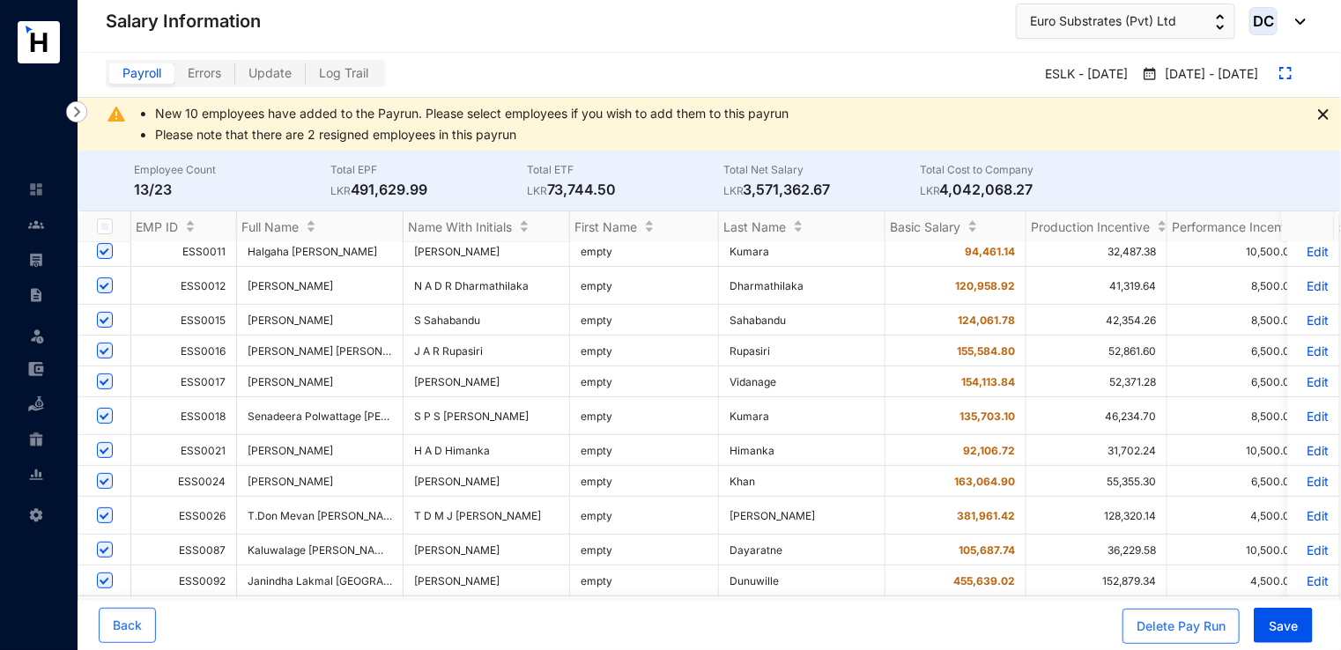
scroll to position [385, 0]
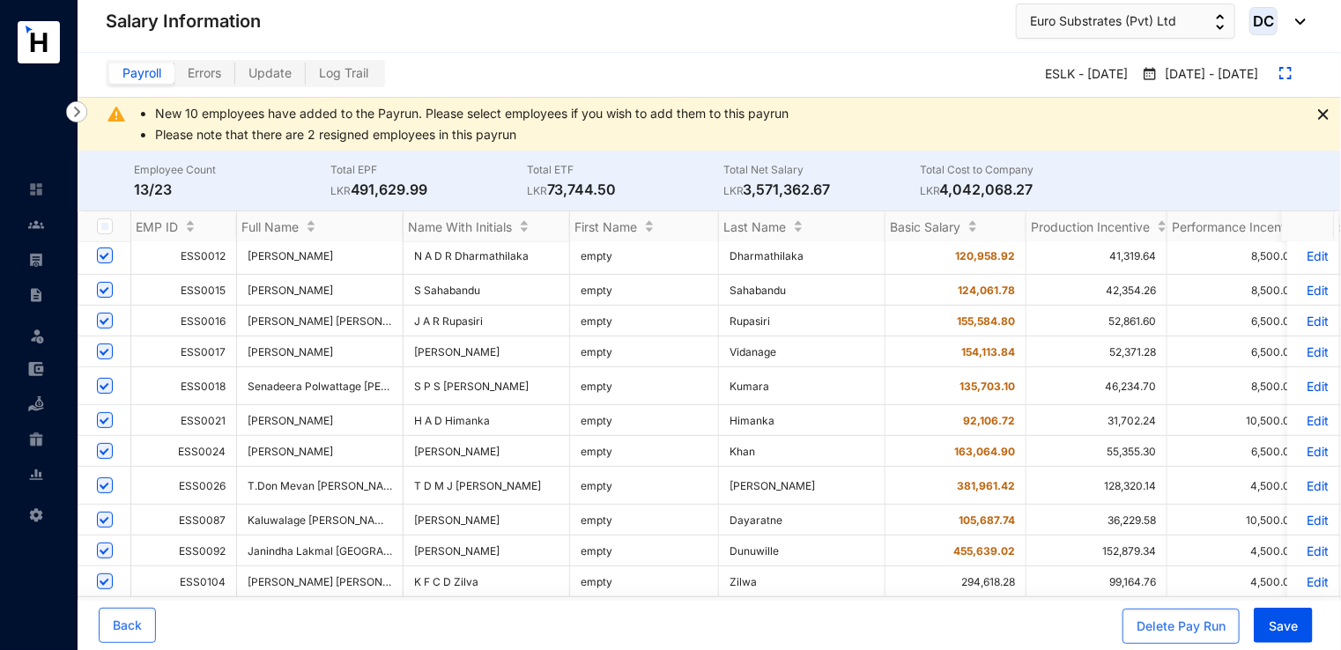
click at [1312, 544] on p "Edit" at bounding box center [1313, 551] width 31 height 15
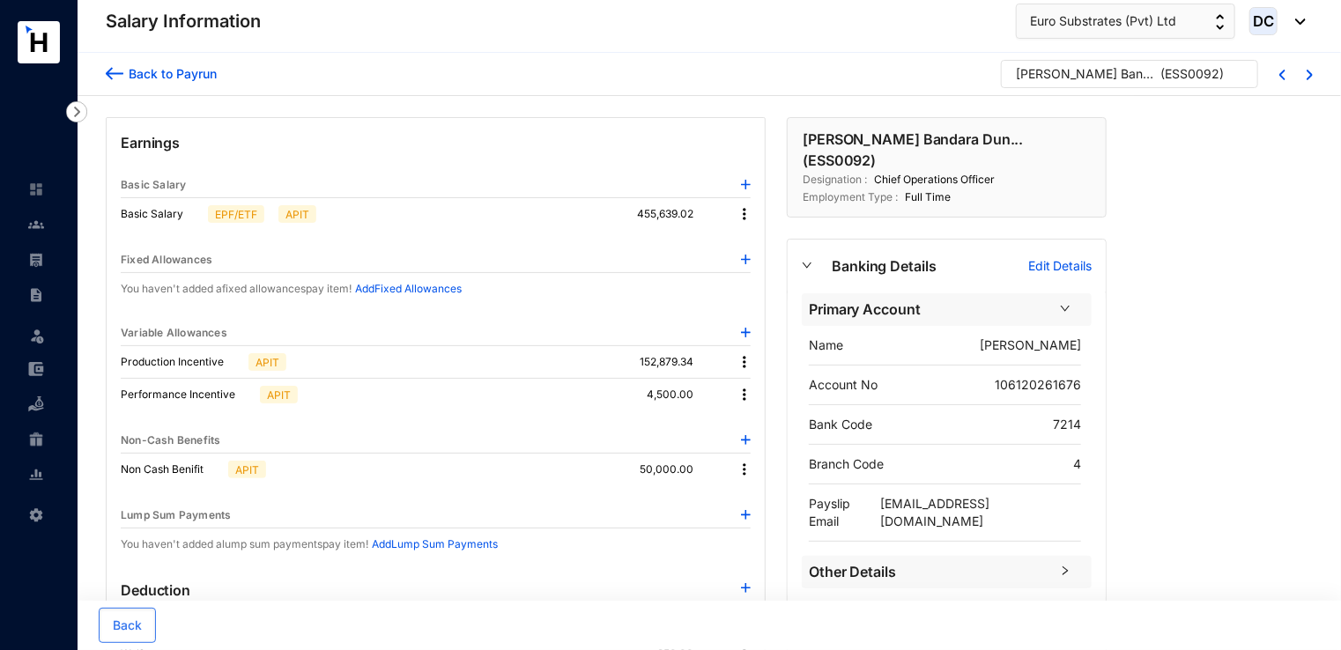
click at [203, 79] on div "Back to Payrun" at bounding box center [169, 73] width 93 height 18
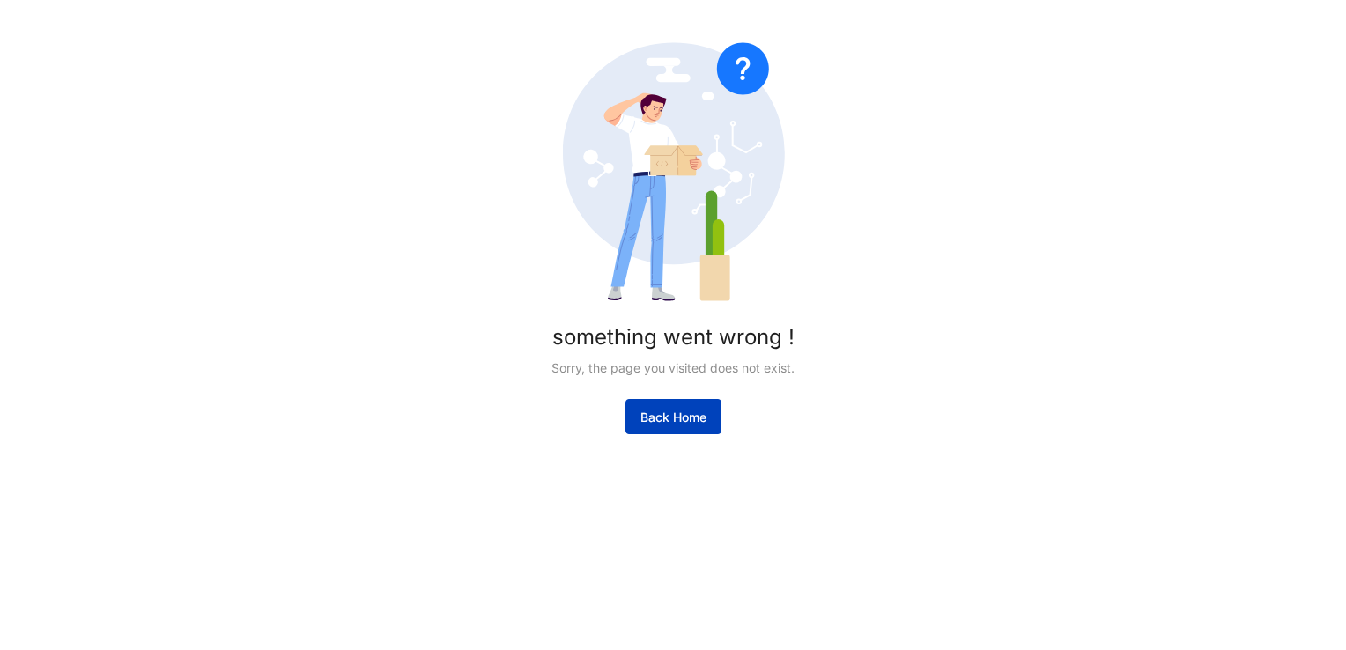
click at [654, 408] on button "Back Home" at bounding box center [673, 416] width 96 height 35
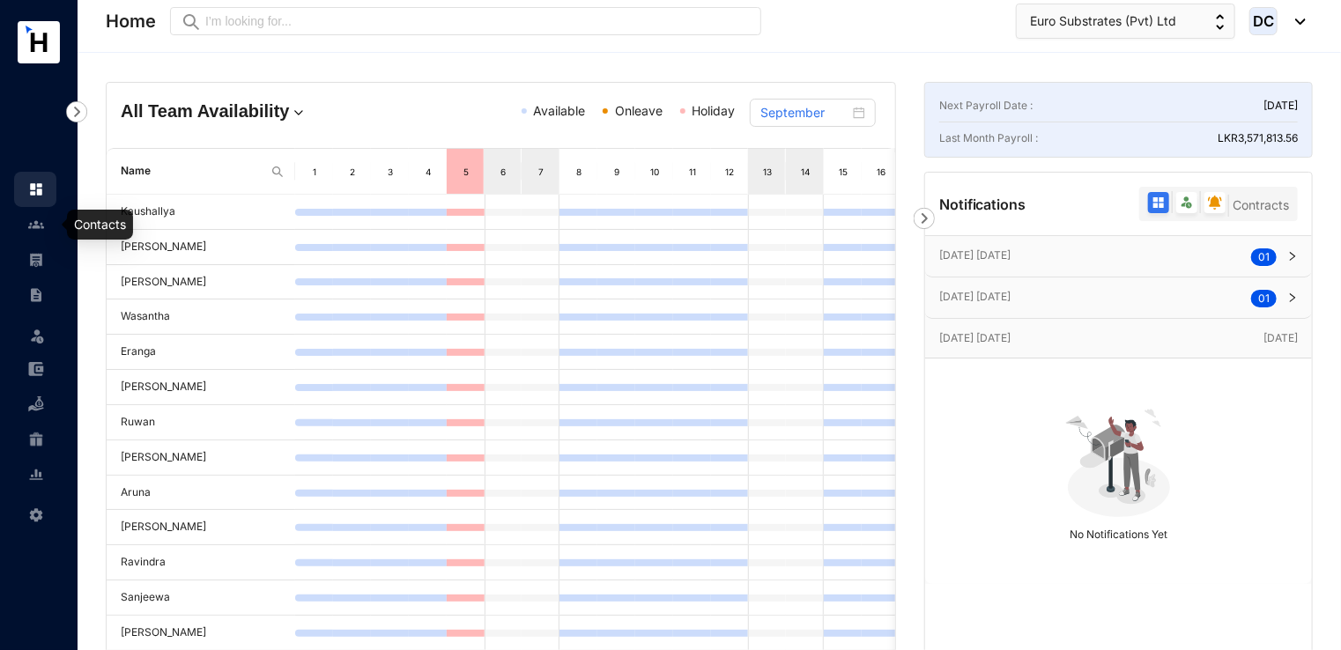
click at [37, 213] on div at bounding box center [36, 216] width 16 height 16
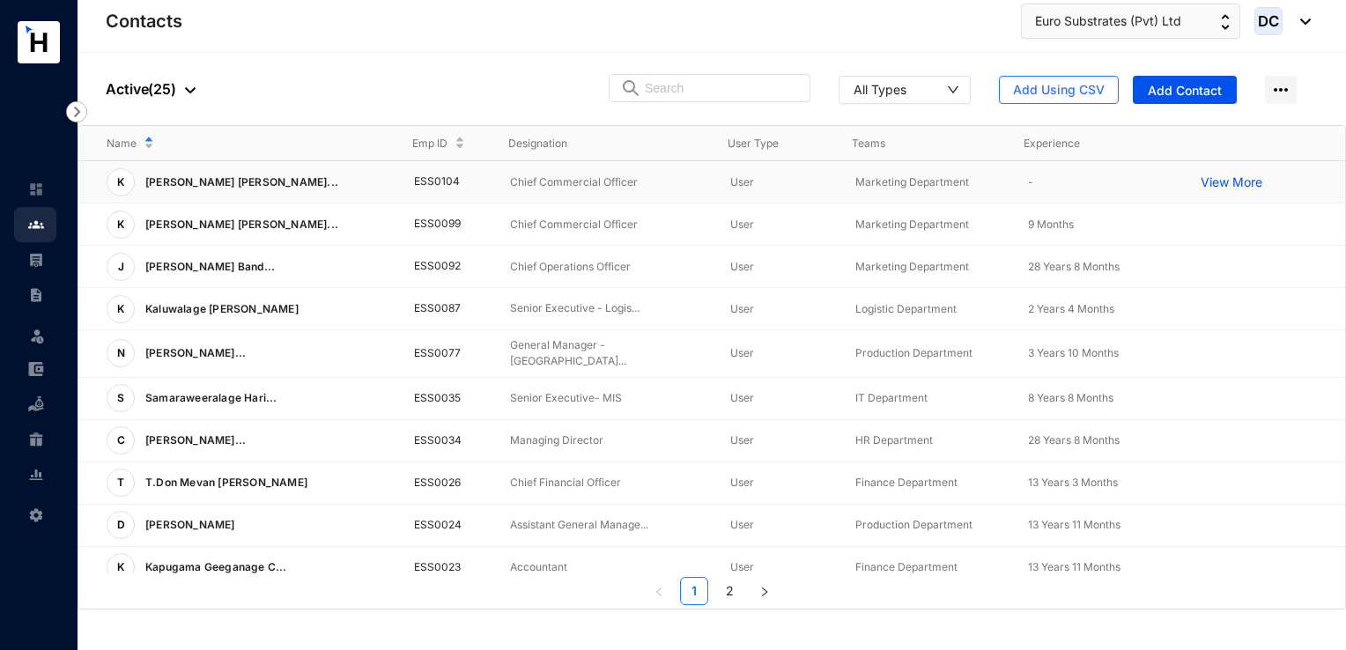
click at [426, 181] on td "ESS0104" at bounding box center [434, 182] width 96 height 42
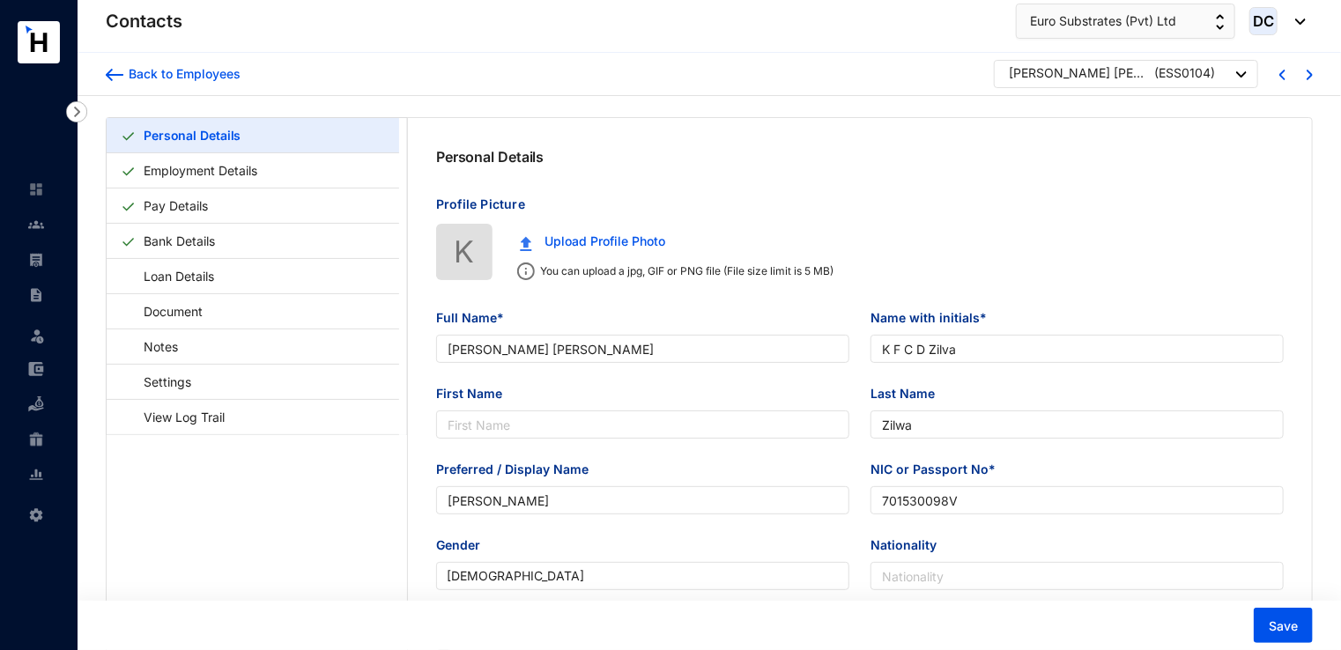
type input "[PERSON_NAME] [PERSON_NAME]"
type input "K F C D Zilva"
type input "Zilwa"
type input "[PERSON_NAME]"
type input "701530098V"
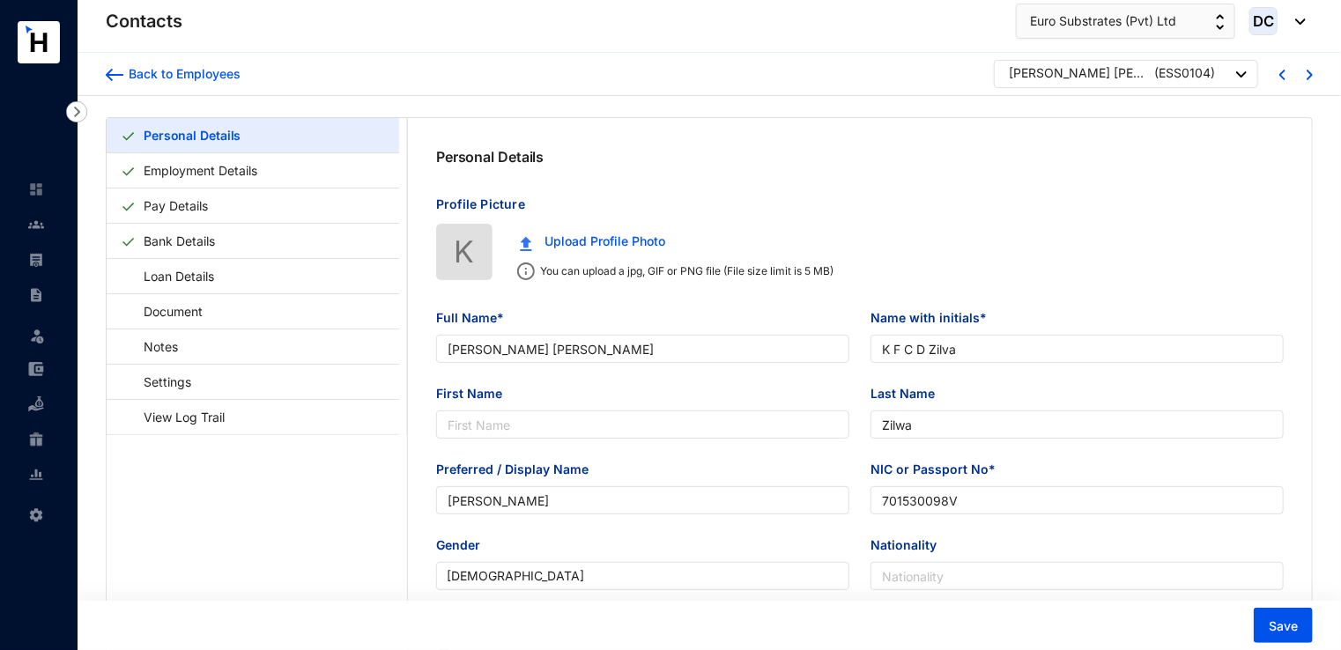
type input "[STREET_ADDRESS]."
type input "[DATE]"
